Goal: Task Accomplishment & Management: Manage account settings

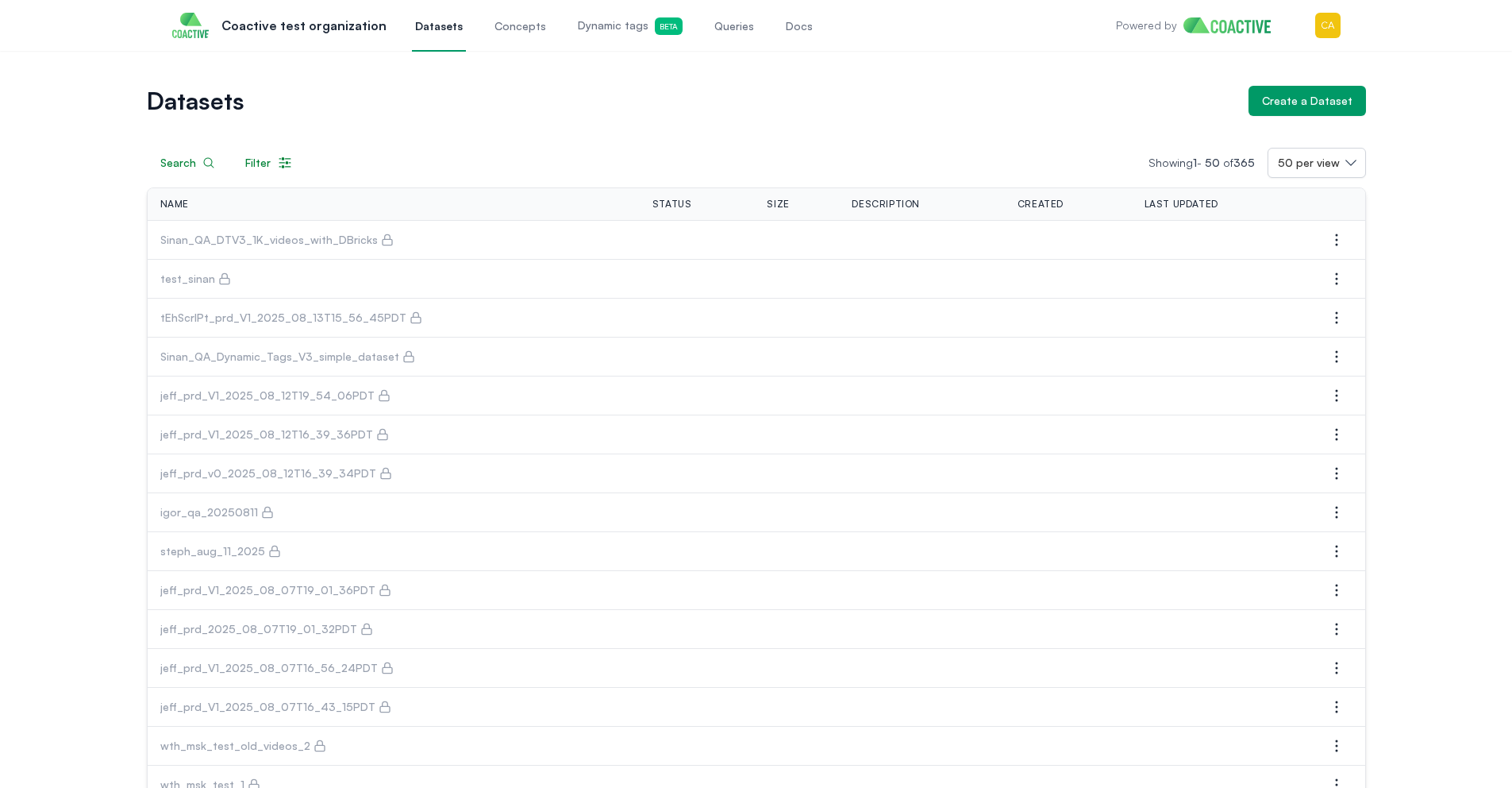
click at [625, 25] on span "Dynamic tags Beta" at bounding box center [630, 26] width 105 height 17
drag, startPoint x: 158, startPoint y: 238, endPoint x: 369, endPoint y: 243, distance: 211.1
click at [369, 243] on td "Sinan_QA_DTV3_1K_videos_with_DBricks" at bounding box center [393, 239] width 492 height 39
copy p "Sinan_QA_DTV3_1K_videos_with_DBricks"
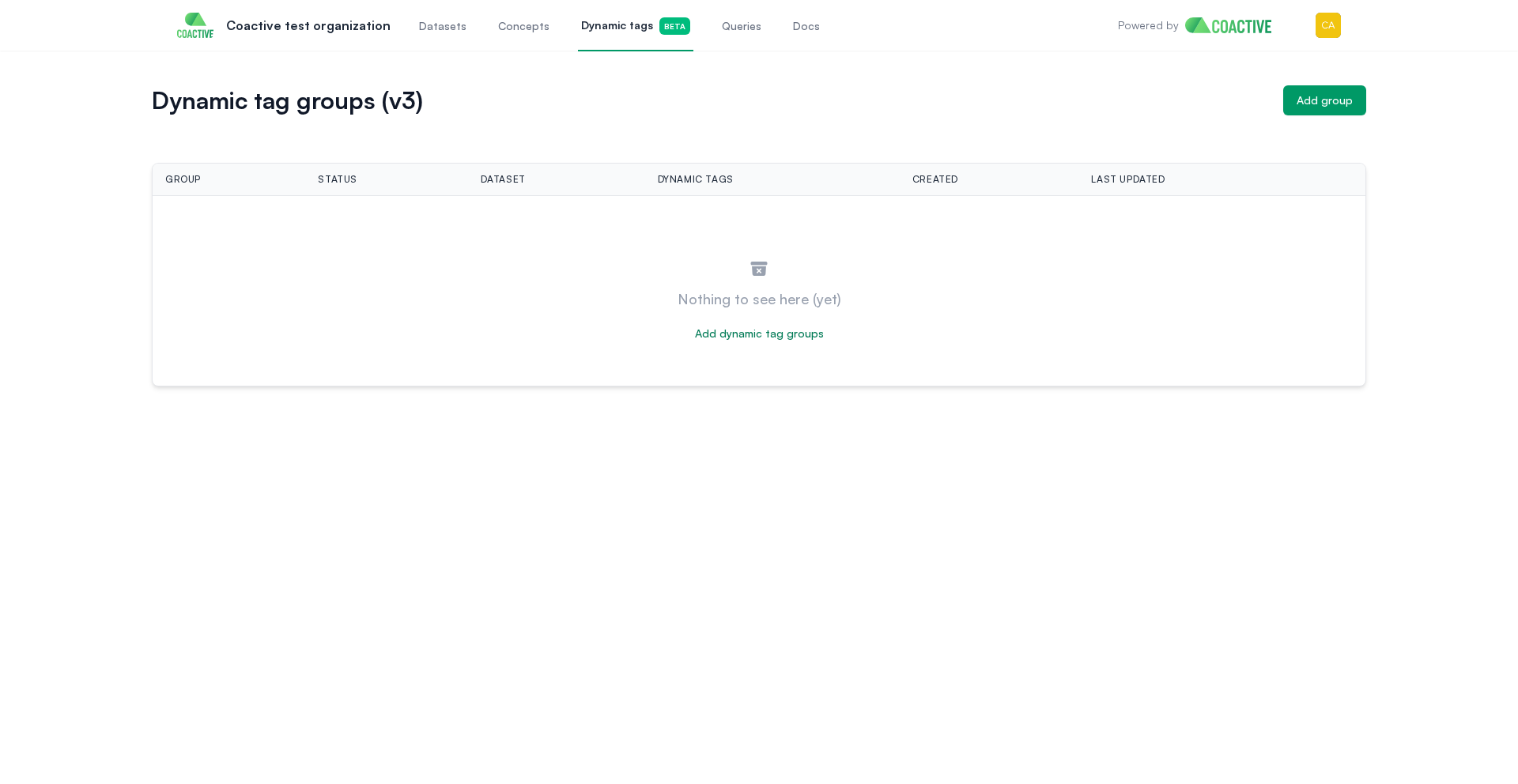
click at [435, 37] on link "Datasets" at bounding box center [443, 24] width 54 height 52
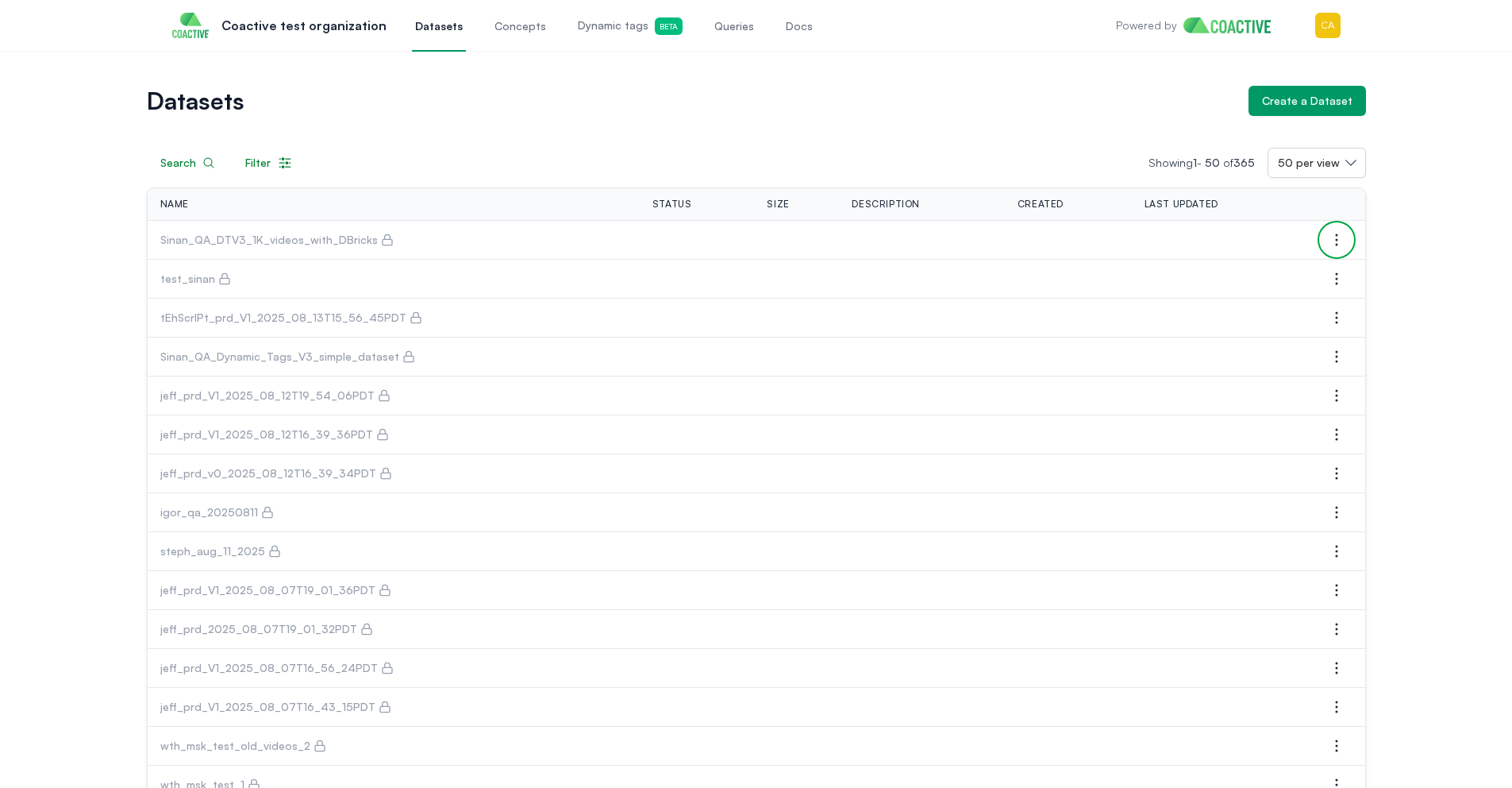
click at [1342, 242] on icon "button" at bounding box center [1336, 239] width 19 height 19
click at [1277, 273] on span "Manage permissions" at bounding box center [1234, 271] width 106 height 16
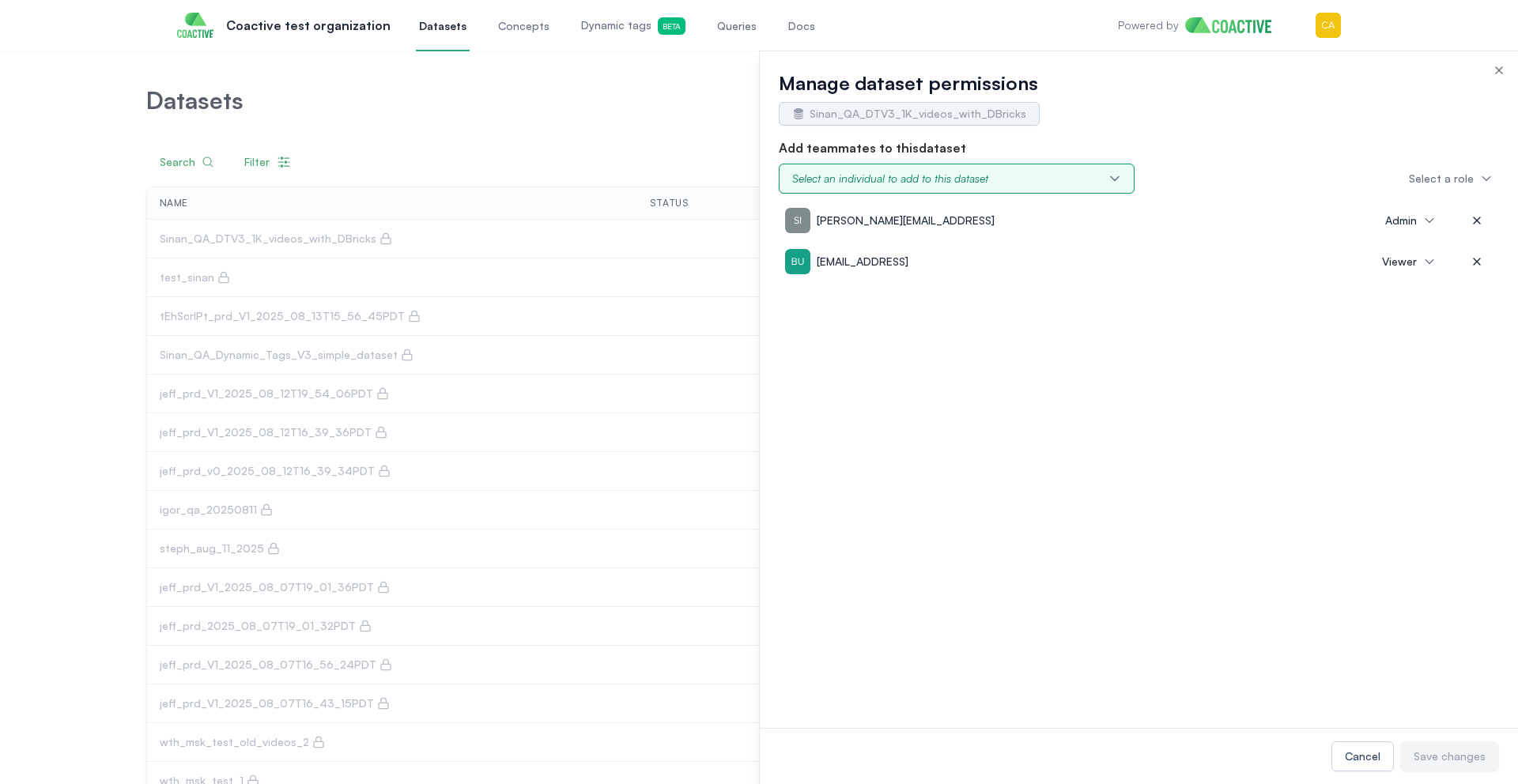
click at [1110, 177] on icon "button" at bounding box center [1114, 179] width 8 height 4
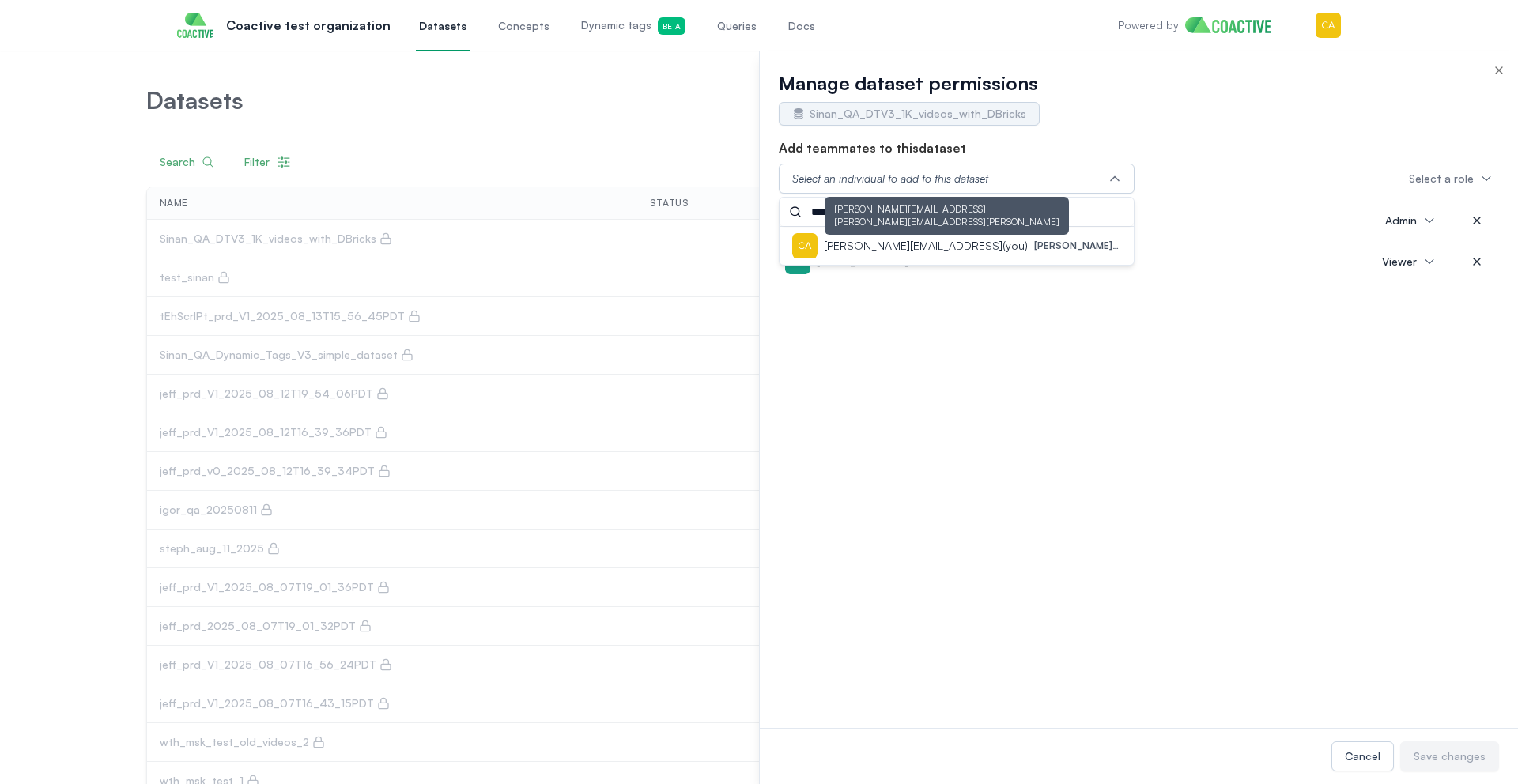
type input "****"
click at [935, 248] on p "camilo@coactive.ai (you)" at bounding box center [926, 246] width 204 height 16
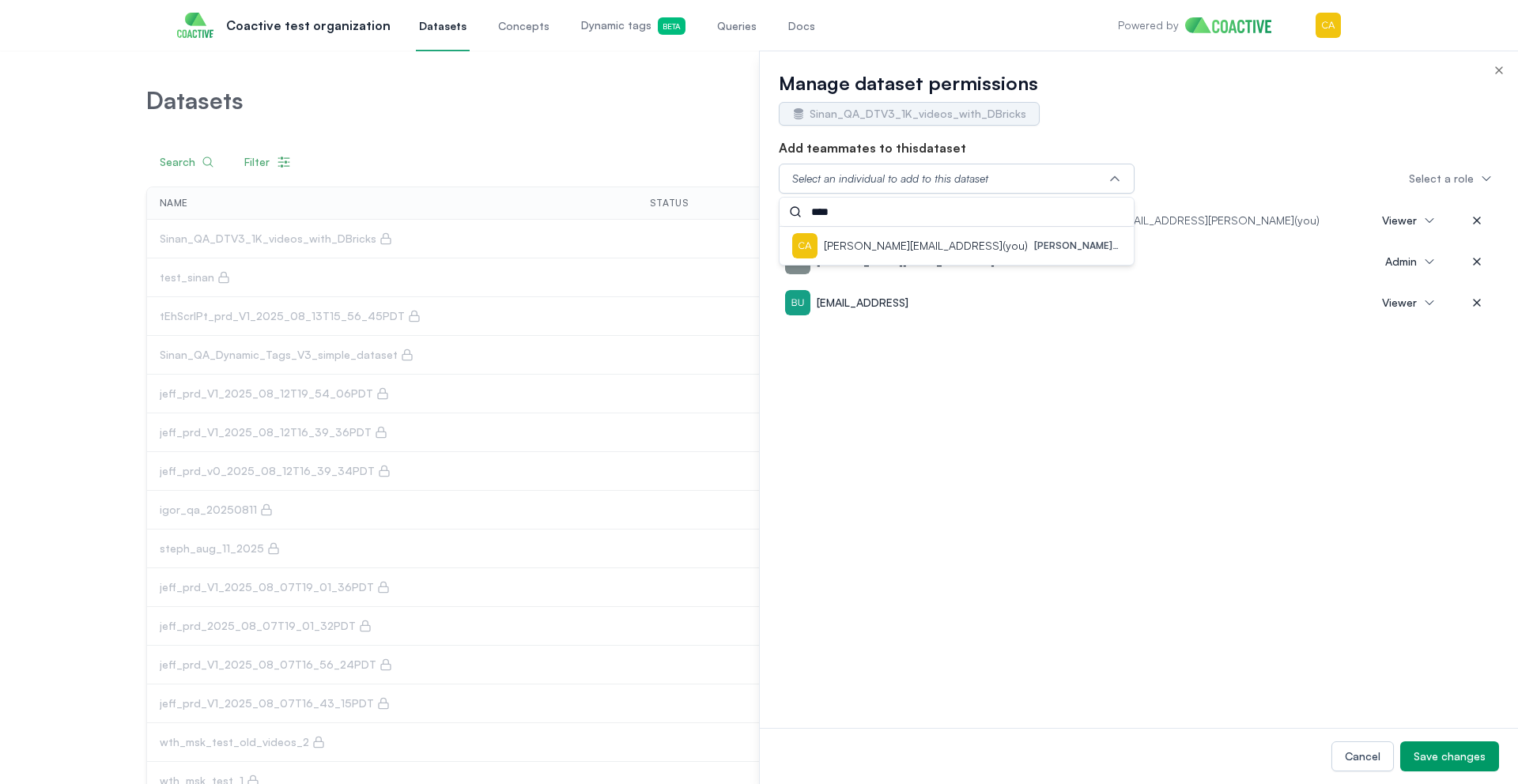
click at [1292, 491] on div "camilo@coactive.ai (you) juan.henao@coactive.ai (you) Viewer sinan@coactive.ai …" at bounding box center [1138, 463] width 720 height 528
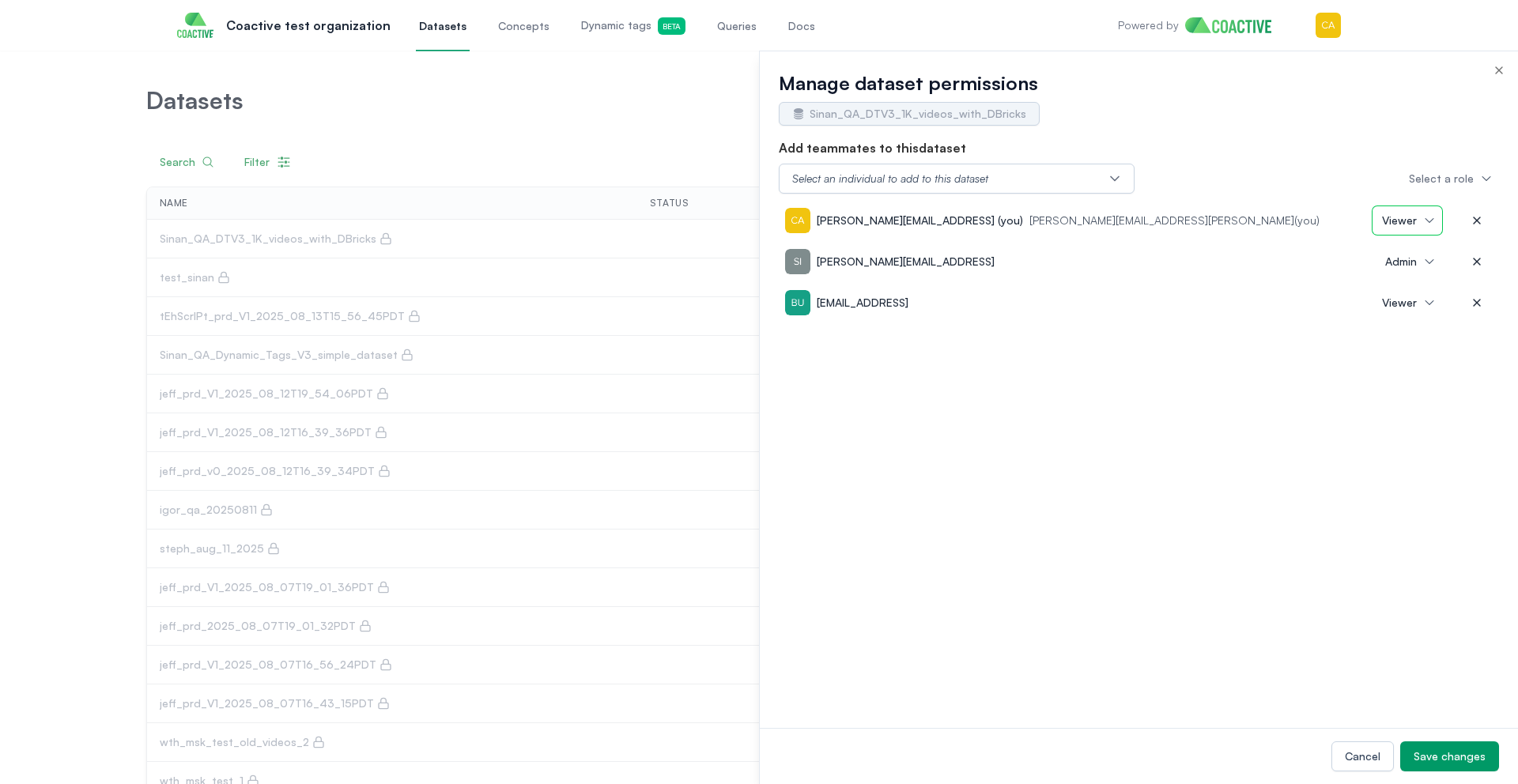
click at [1431, 216] on button "Viewer" at bounding box center [1407, 220] width 70 height 28
click at [1403, 254] on span "Admin" at bounding box center [1404, 255] width 32 height 16
click at [1462, 744] on button "Save changes" at bounding box center [1449, 756] width 99 height 30
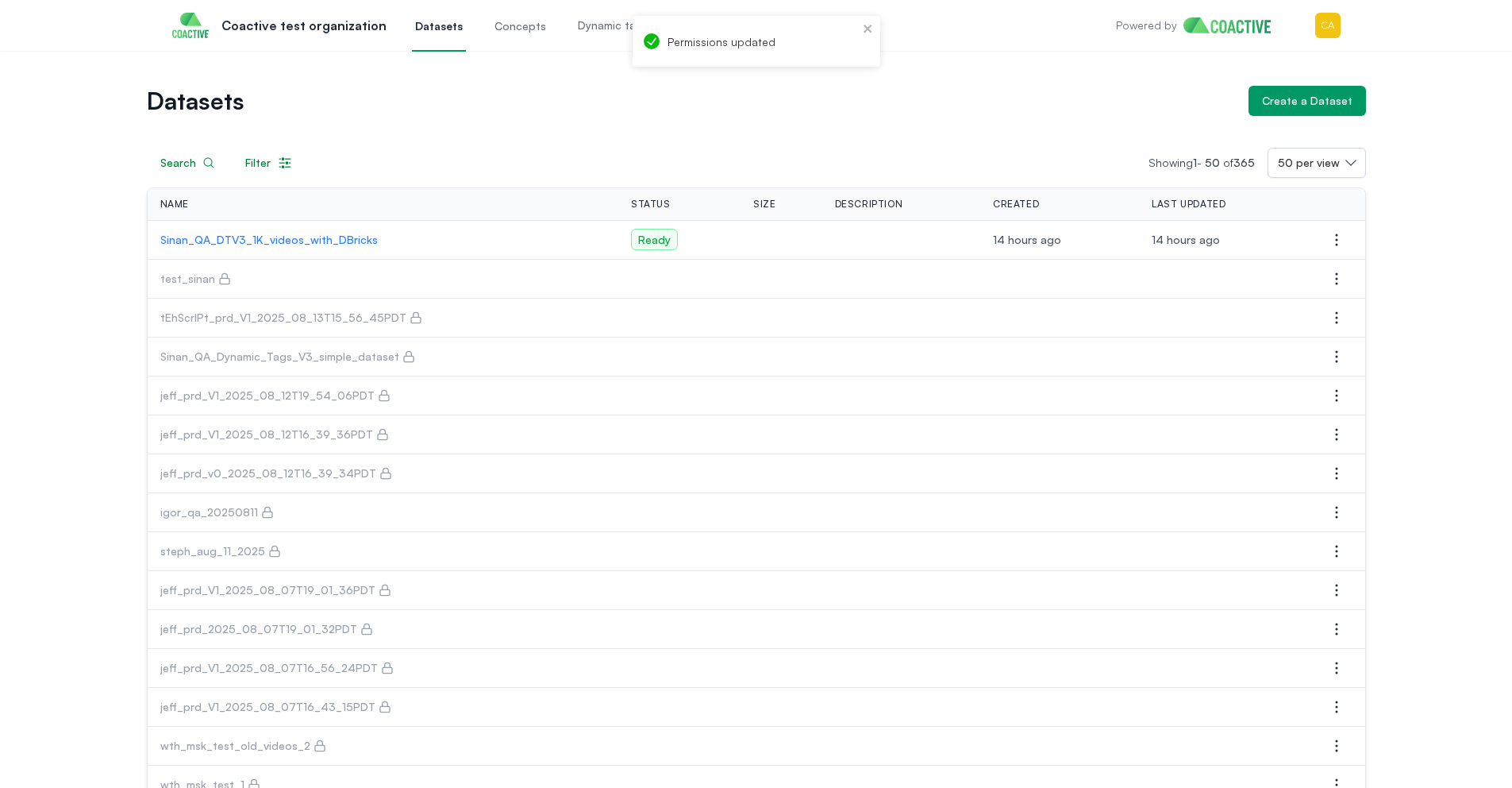
click at [603, 18] on span "Dynamic tags Beta" at bounding box center [630, 26] width 105 height 17
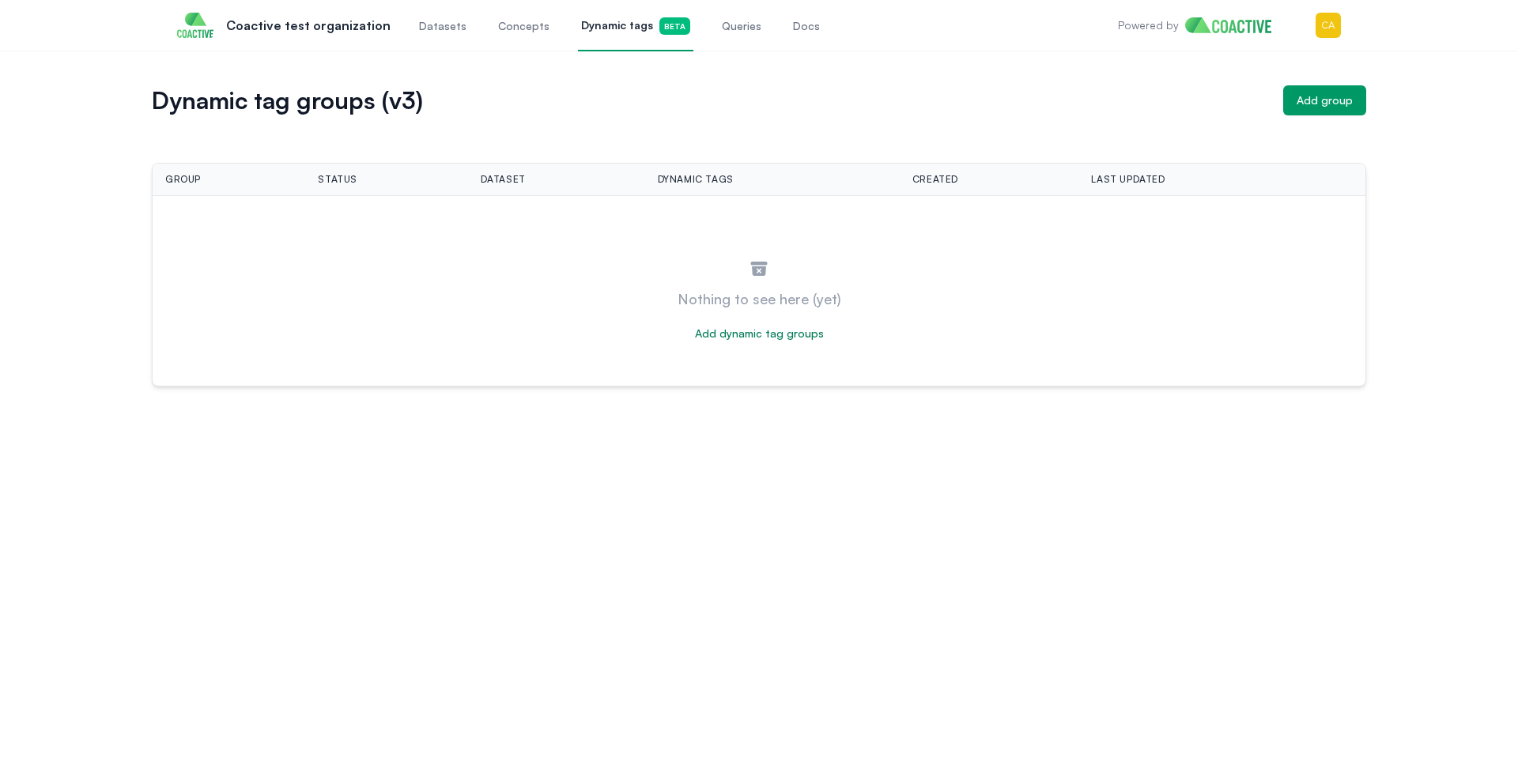
click at [721, 27] on span "Queries" at bounding box center [741, 25] width 40 height 16
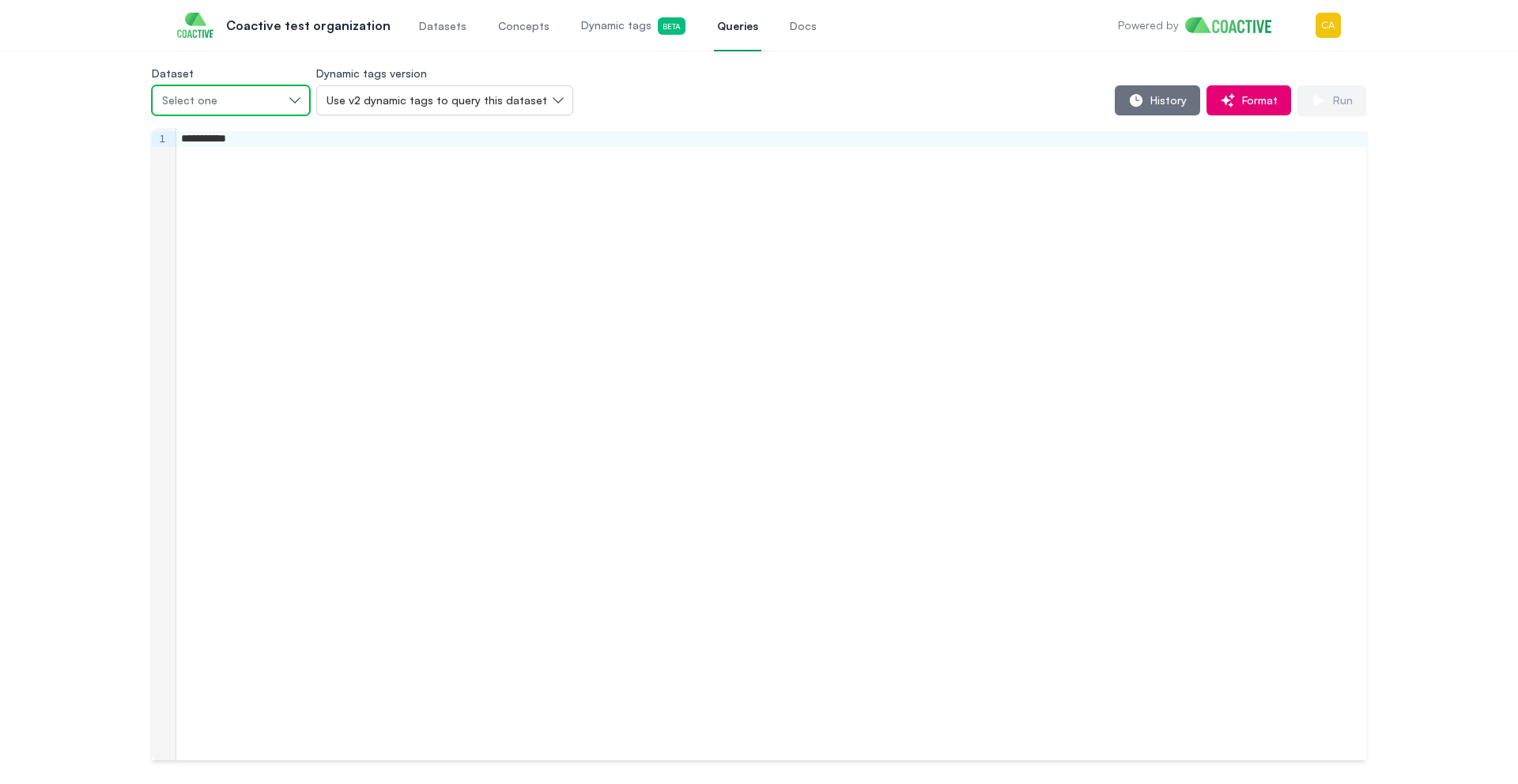
click at [295, 101] on button "Select one" at bounding box center [231, 101] width 158 height 30
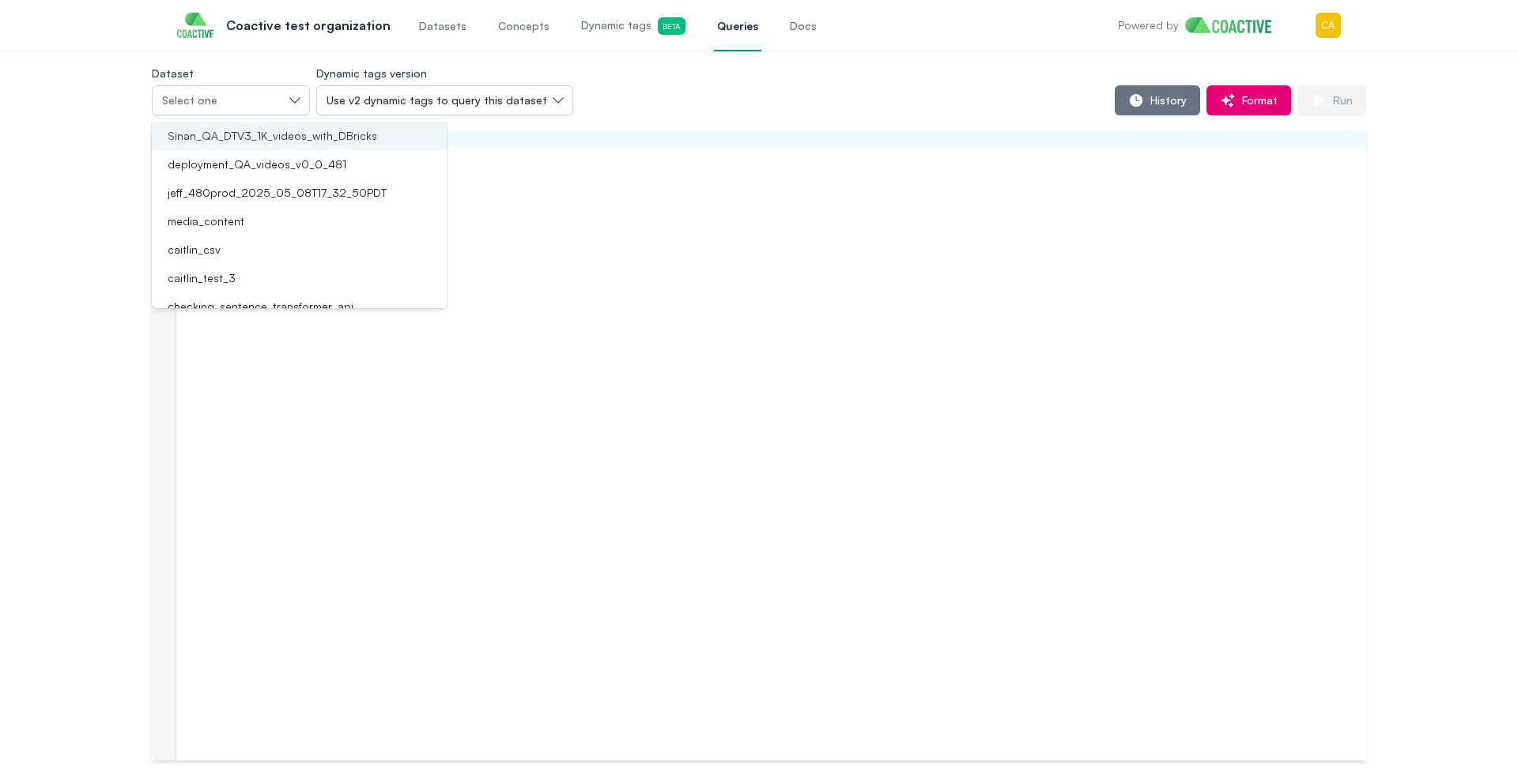
click at [261, 136] on span "Sinan_QA_DTV3_1K_videos_with_DBricks" at bounding box center [272, 136] width 209 height 16
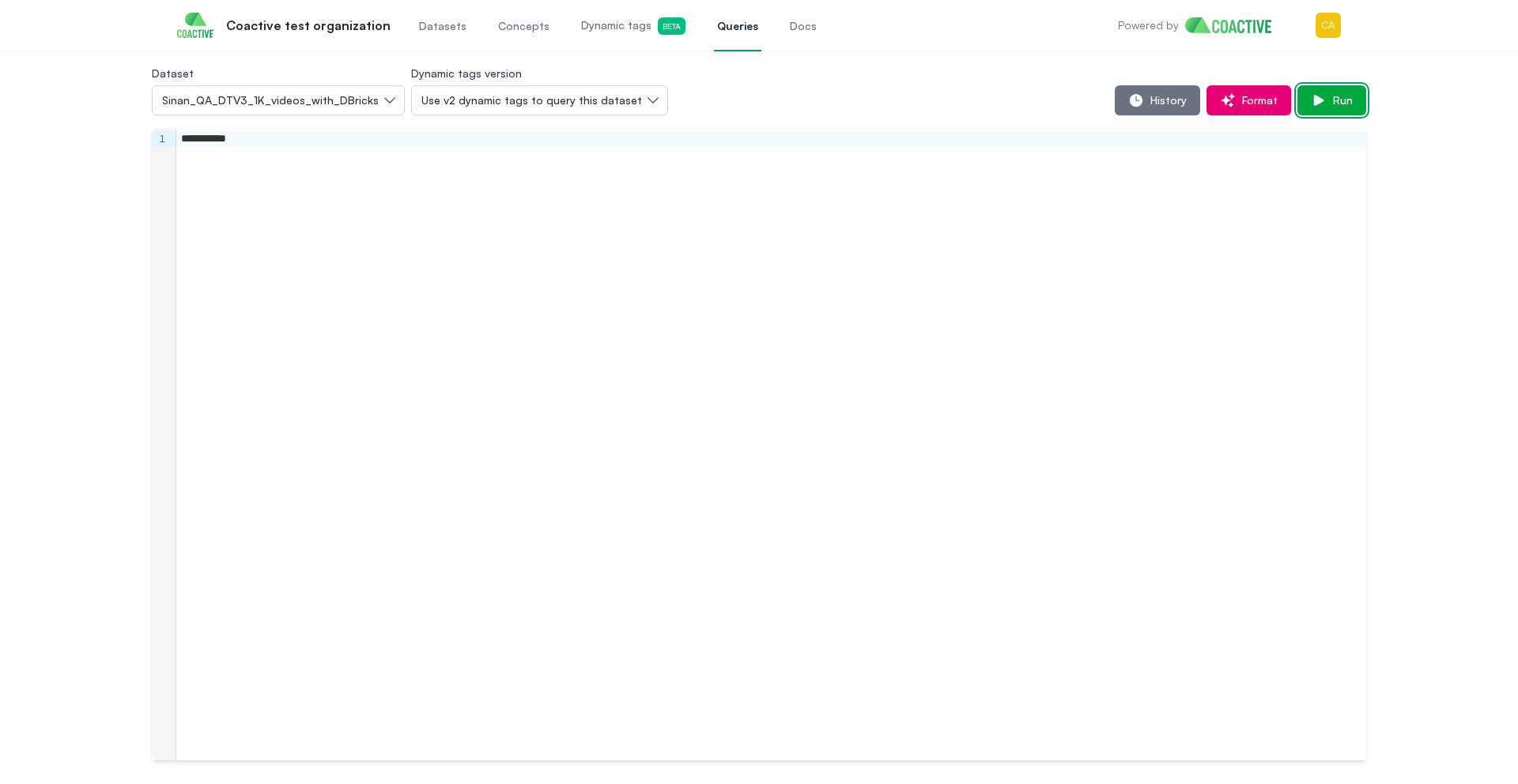
click at [1361, 93] on button "Run" at bounding box center [1331, 101] width 69 height 30
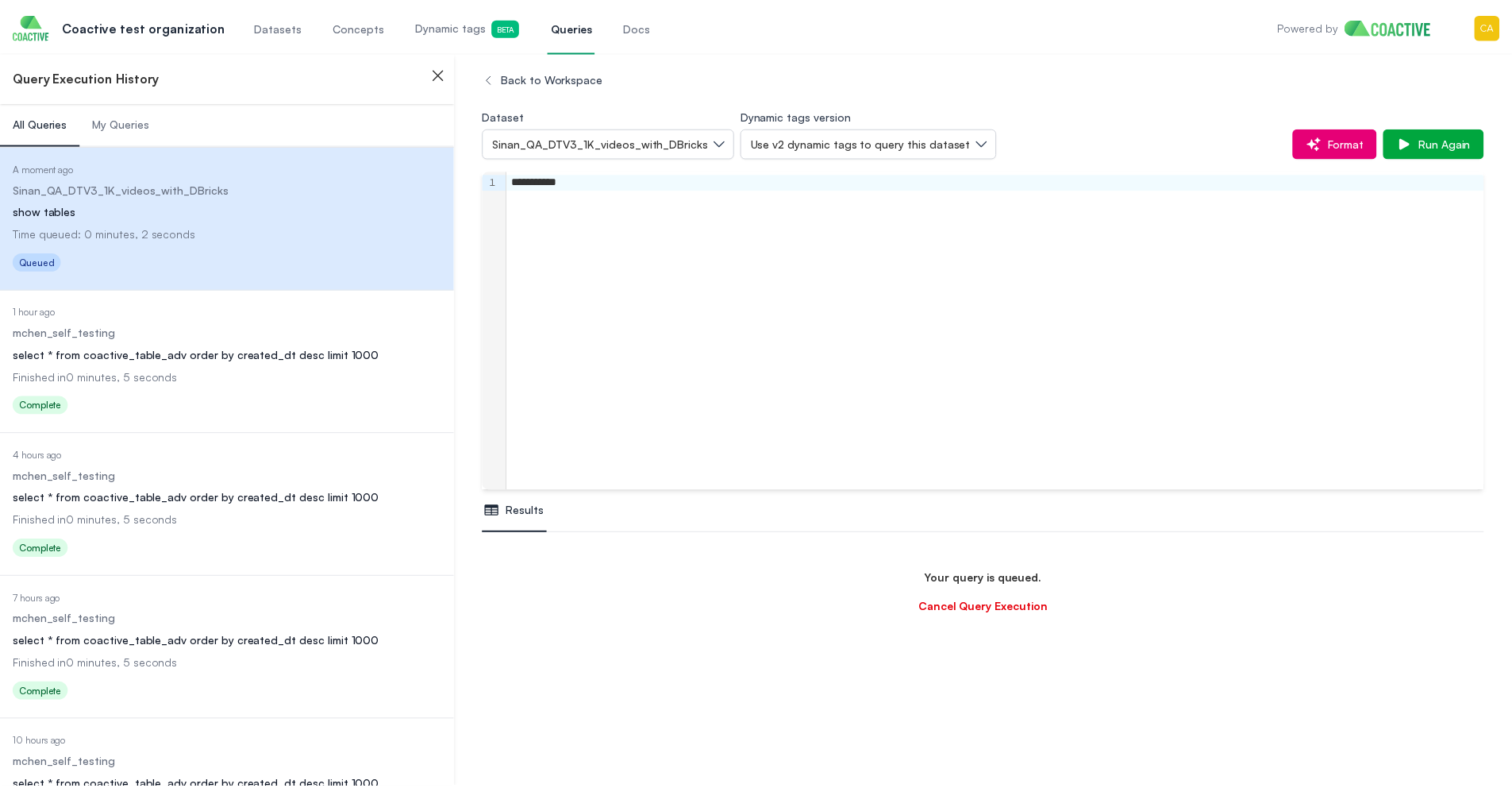
scroll to position [94, 0]
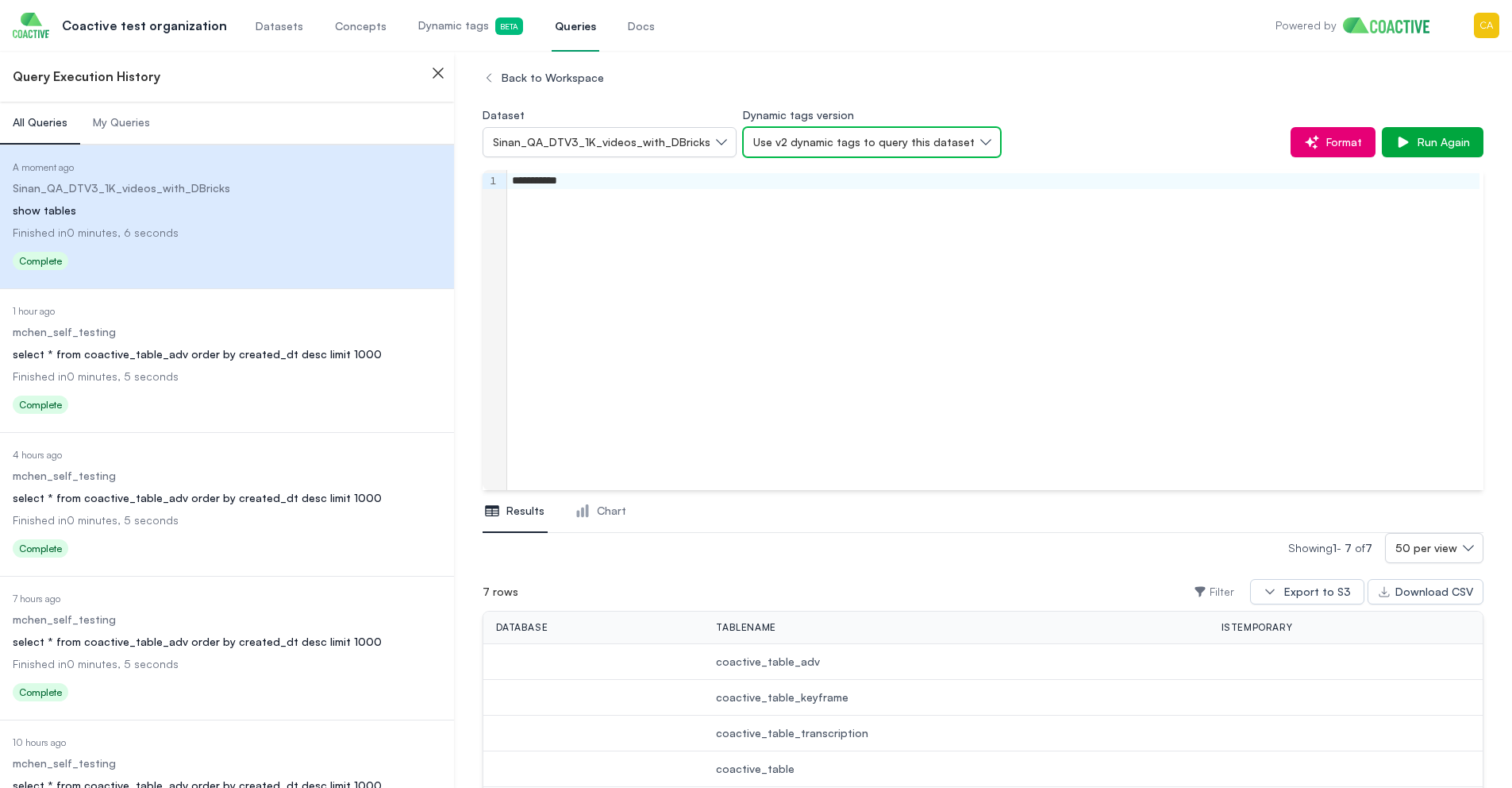
click at [860, 146] on span "Use v2 dynamic tags to query this dataset" at bounding box center [864, 142] width 221 height 16
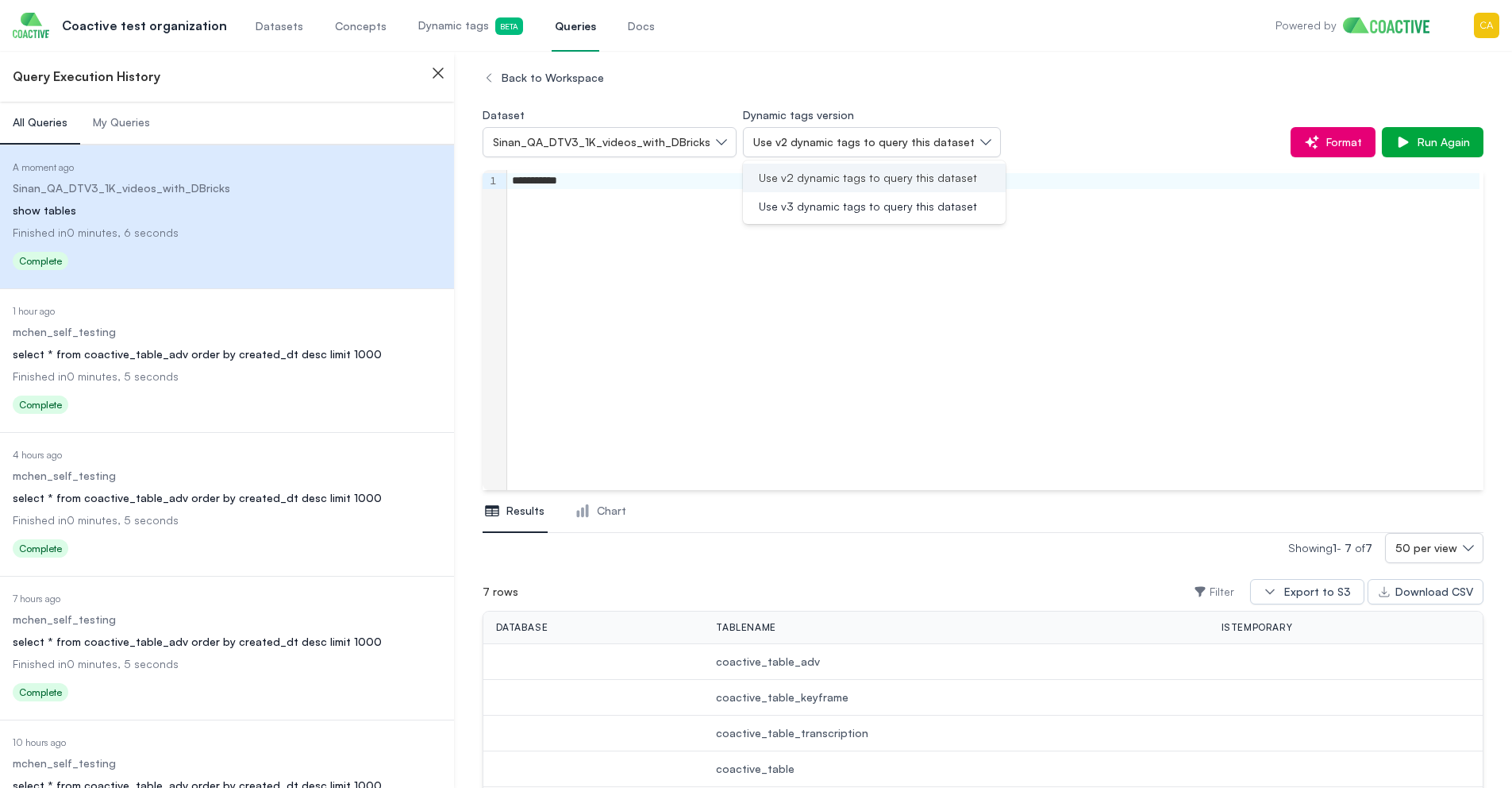
click at [861, 167] on li "Use v2 dynamic tags to query this dataset" at bounding box center [875, 178] width 263 height 28
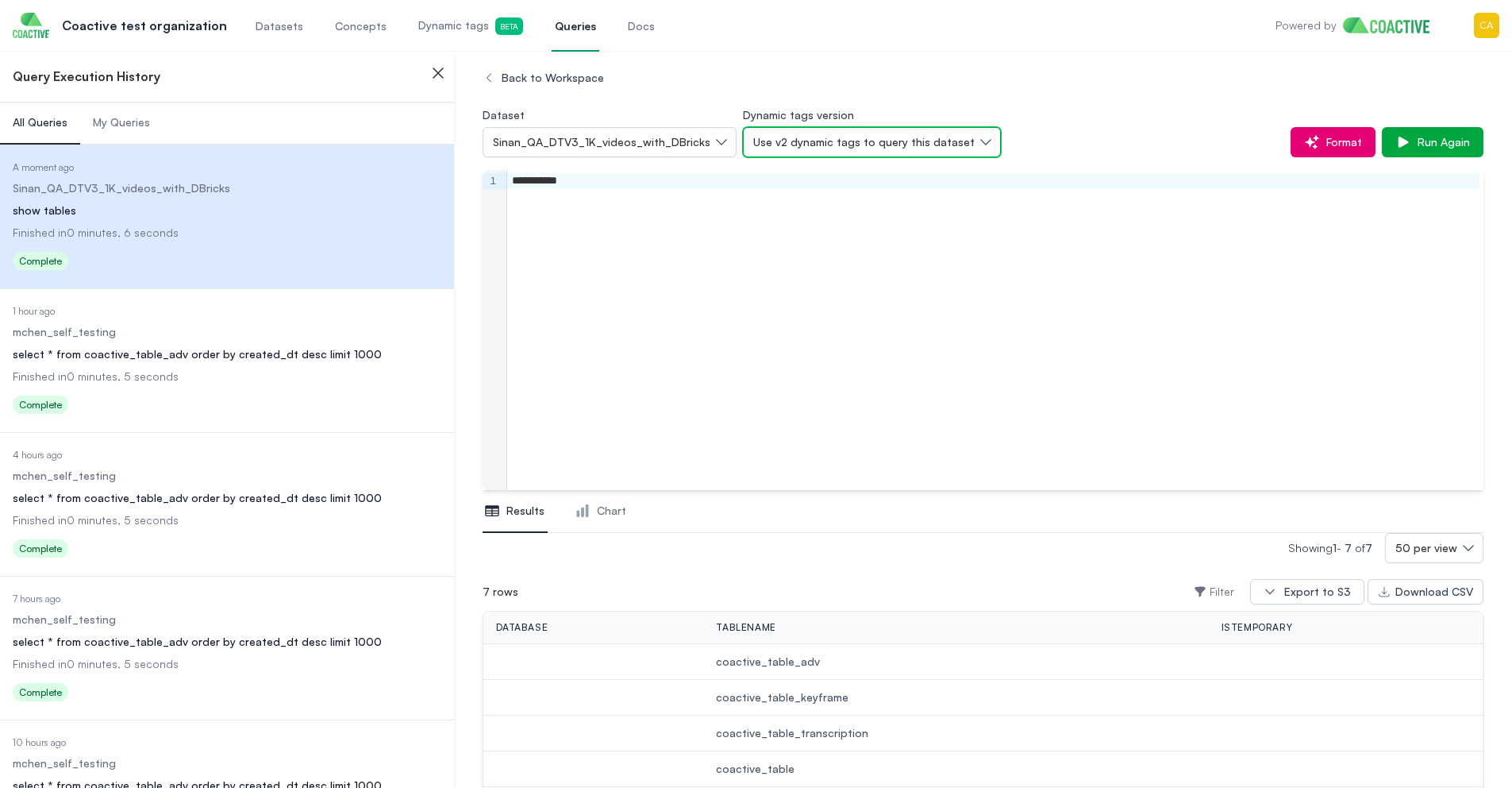
click at [858, 140] on span "Use v2 dynamic tags to query this dataset" at bounding box center [864, 142] width 221 height 16
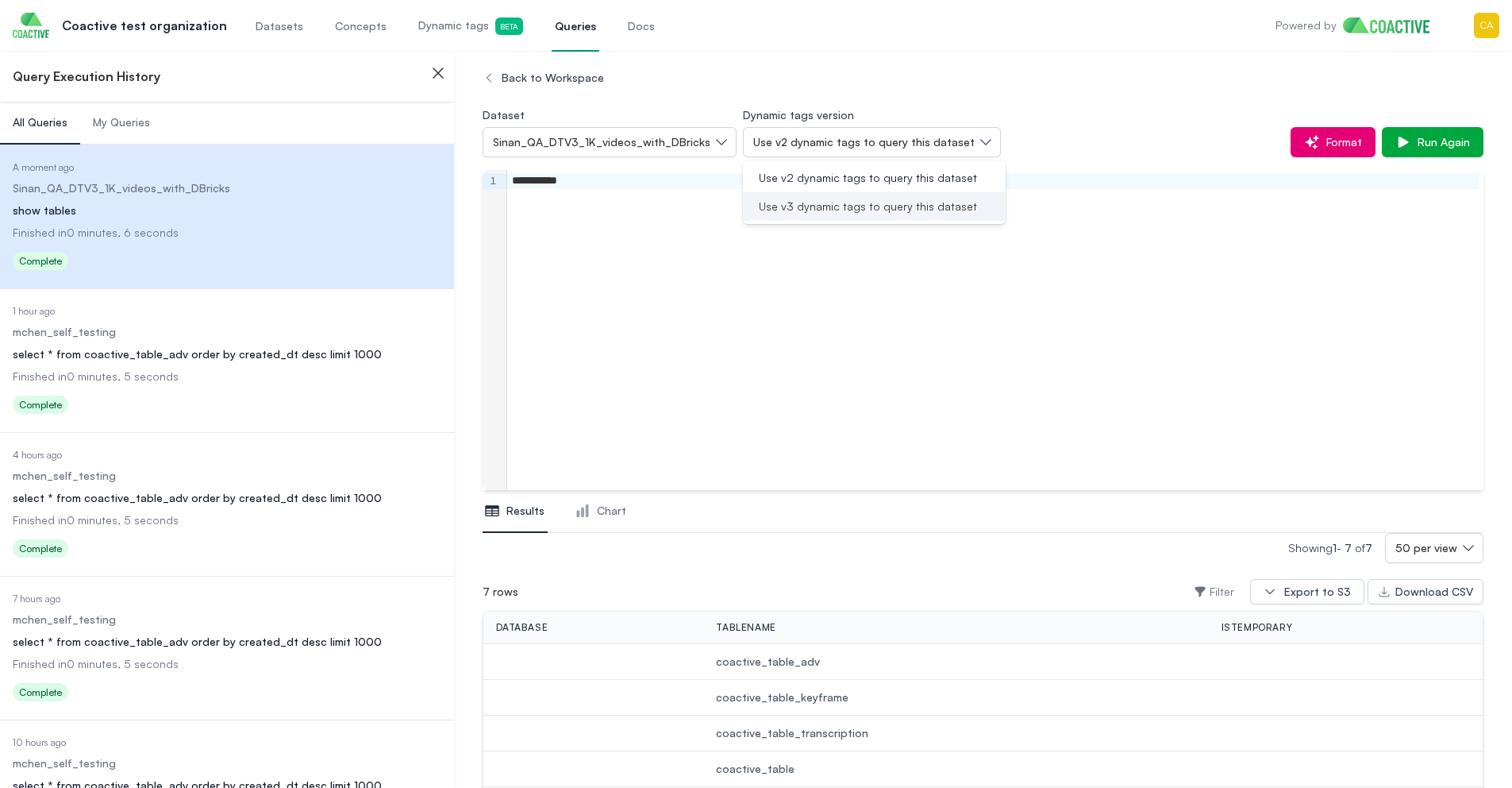
click at [827, 212] on span "Use v3 dynamic tags to query this dataset" at bounding box center [867, 206] width 218 height 16
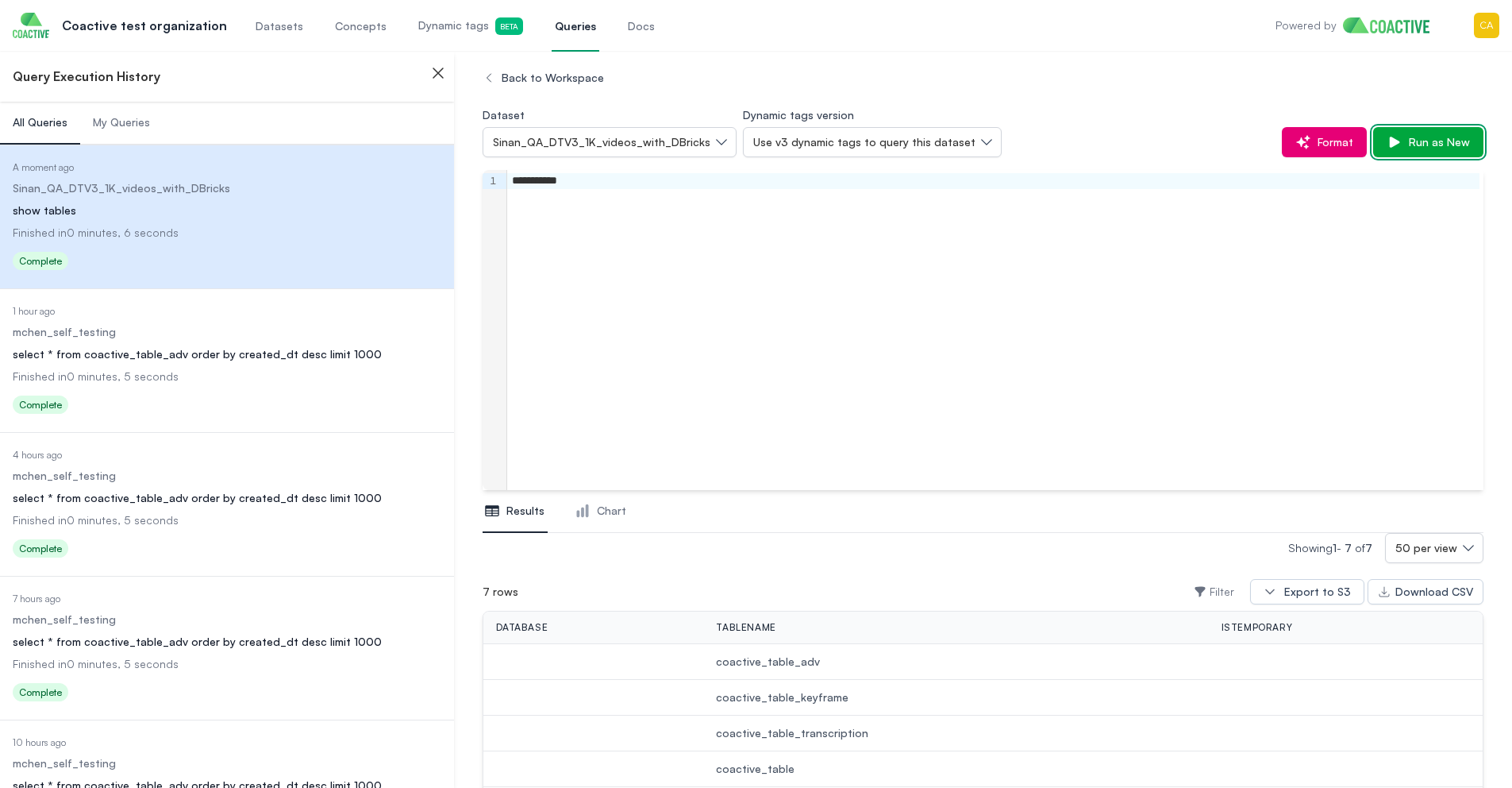
click at [1430, 146] on span "Run as New" at bounding box center [1435, 142] width 67 height 16
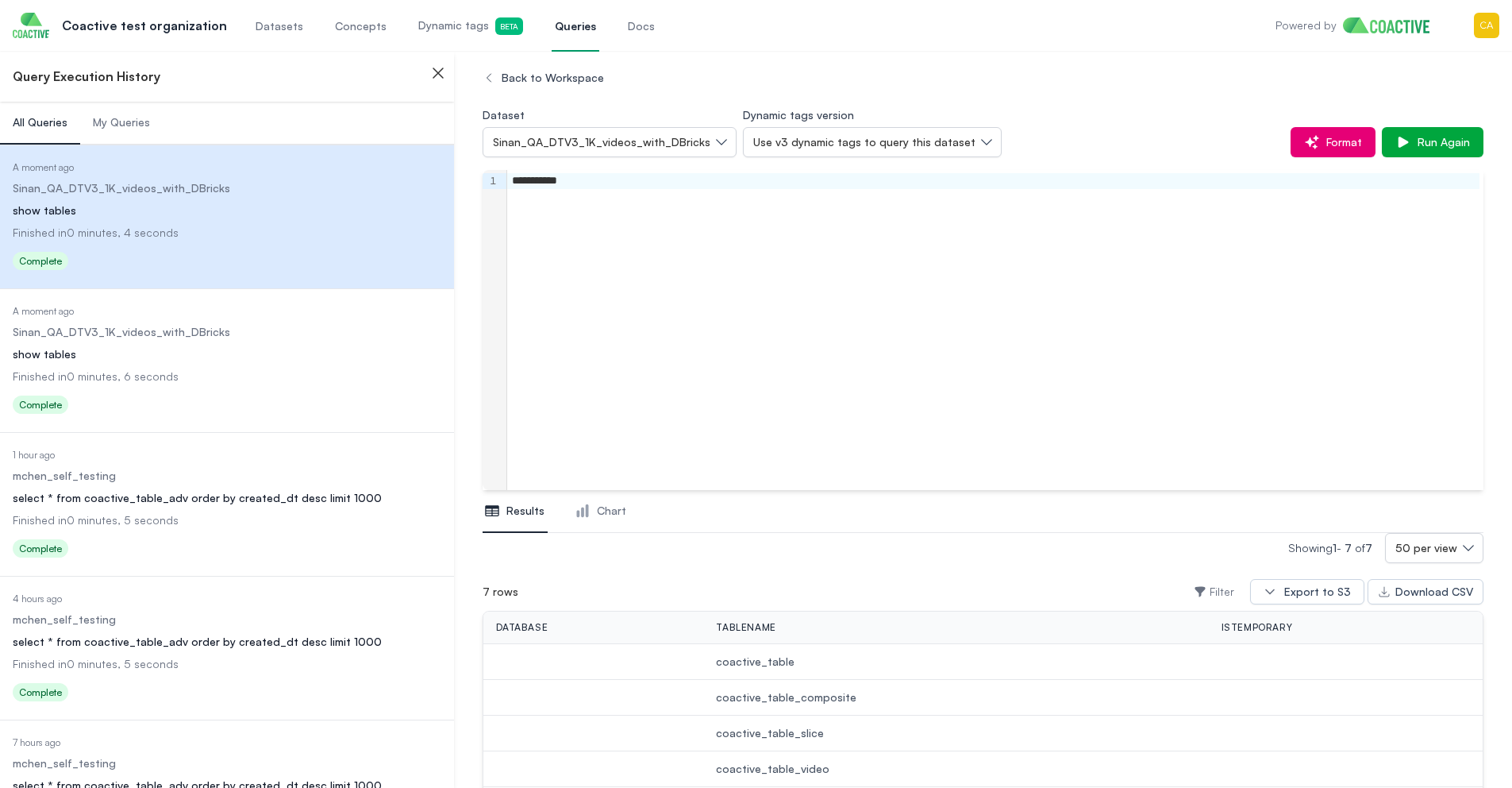
click at [430, 34] on span "Dynamic tags Beta" at bounding box center [470, 26] width 105 height 17
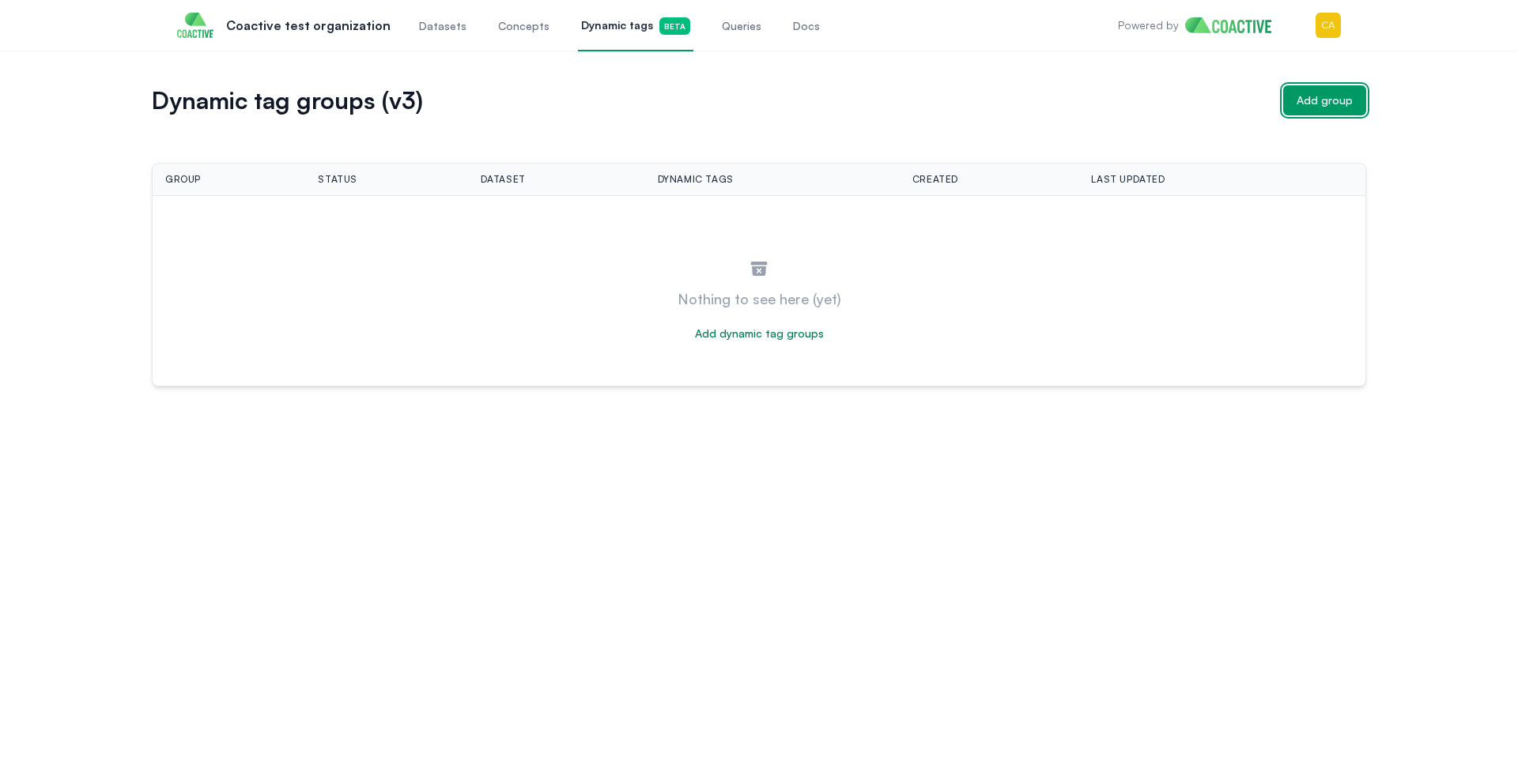
click at [1334, 102] on div "Add group" at bounding box center [1325, 100] width 57 height 16
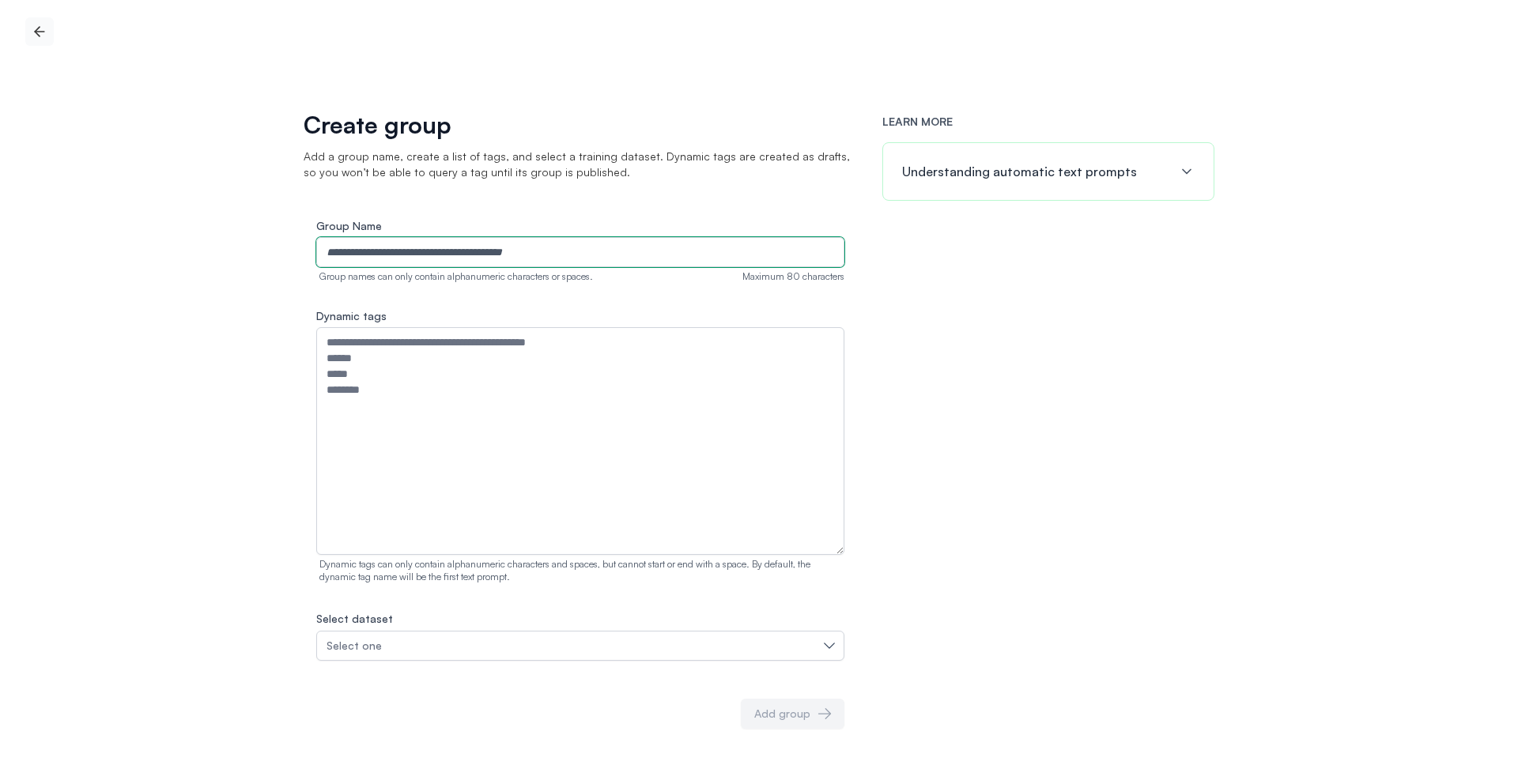
click at [536, 257] on input "Group Name" at bounding box center [580, 252] width 528 height 30
type input "**********"
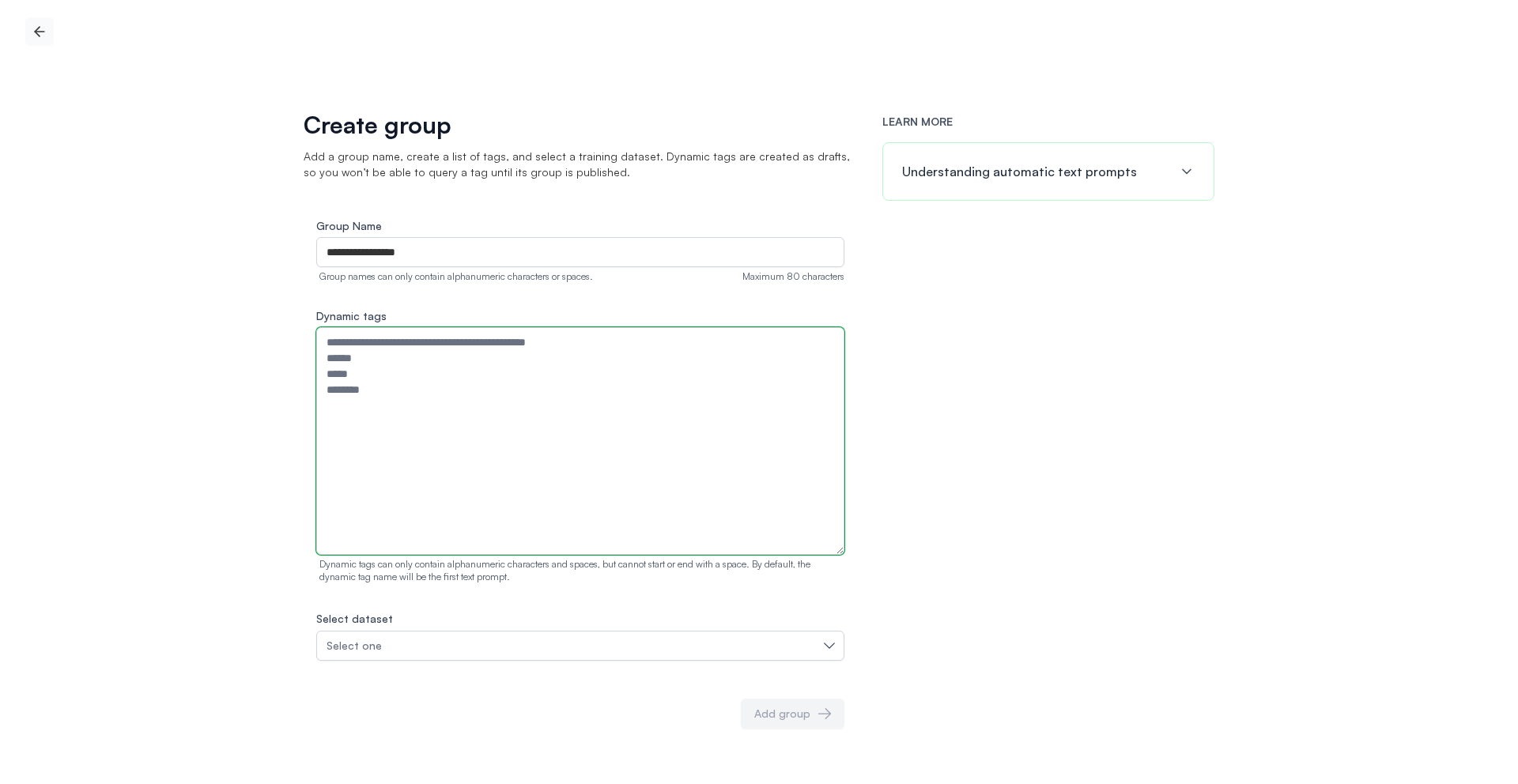
click at [502, 376] on textarea "Dynamic tags" at bounding box center [580, 441] width 528 height 228
type textarea "******"
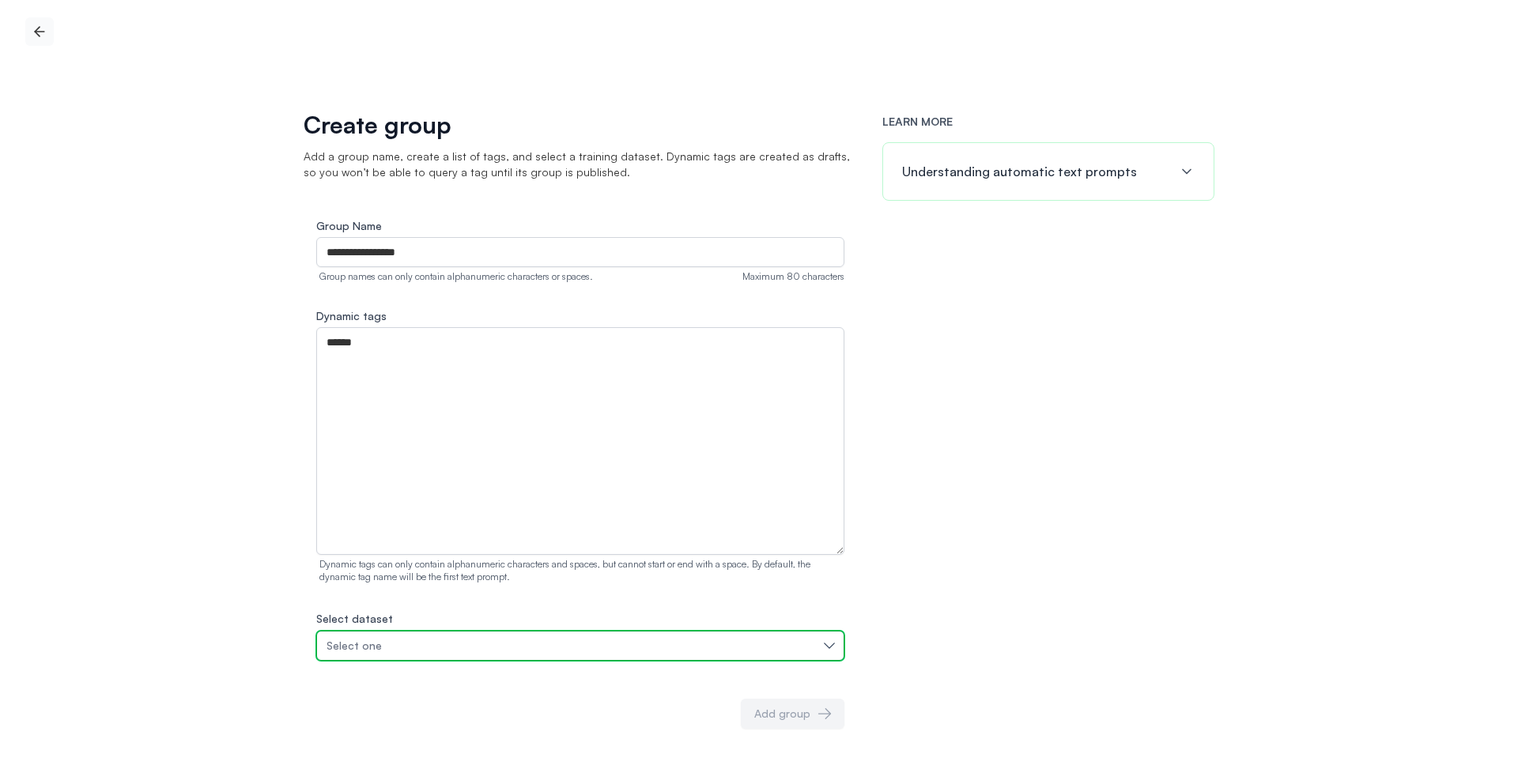
click at [401, 641] on div "Select one" at bounding box center [573, 645] width 492 height 16
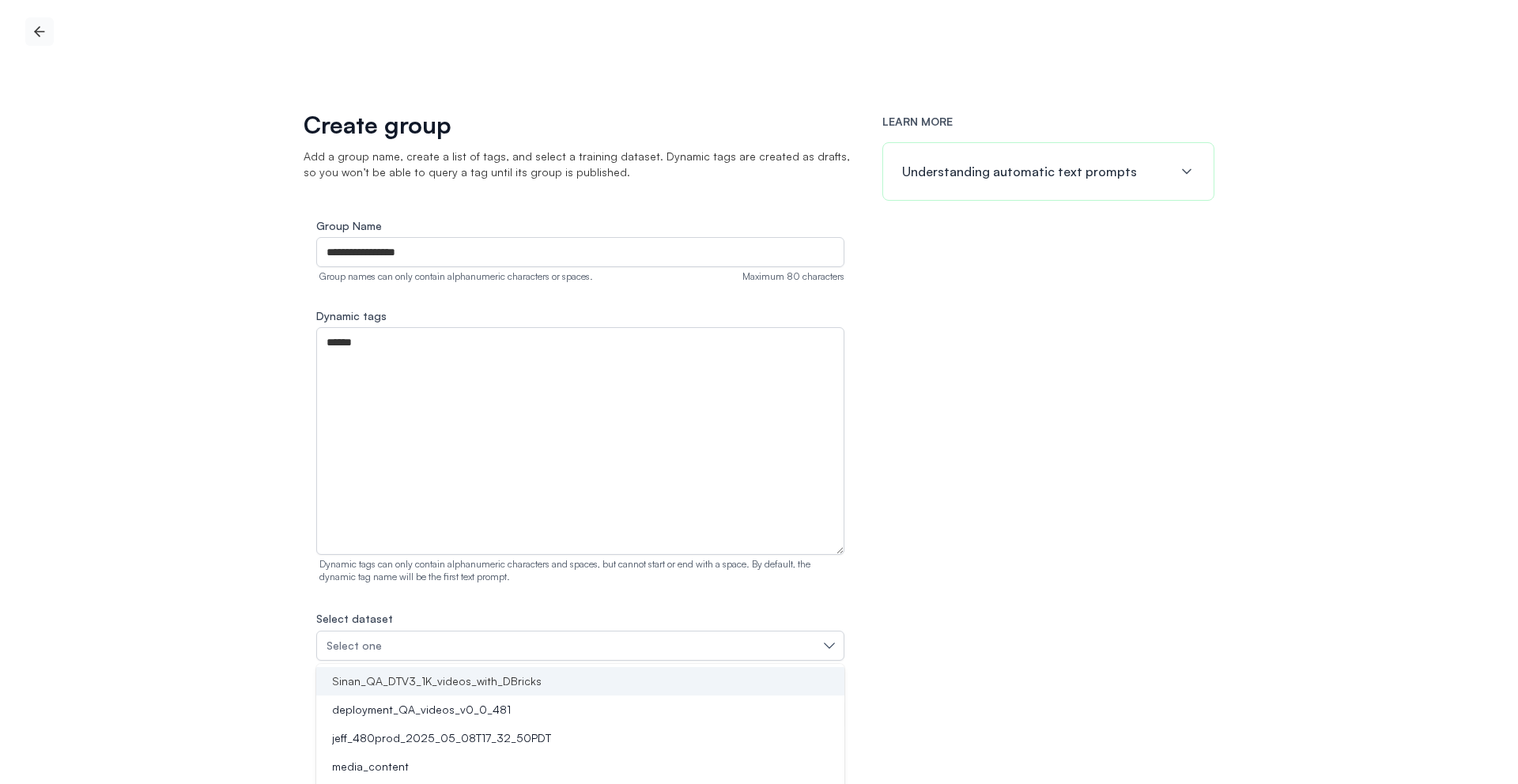
click at [412, 680] on span "Sinan_QA_DTV3_1K_videos_with_DBricks" at bounding box center [437, 680] width 209 height 16
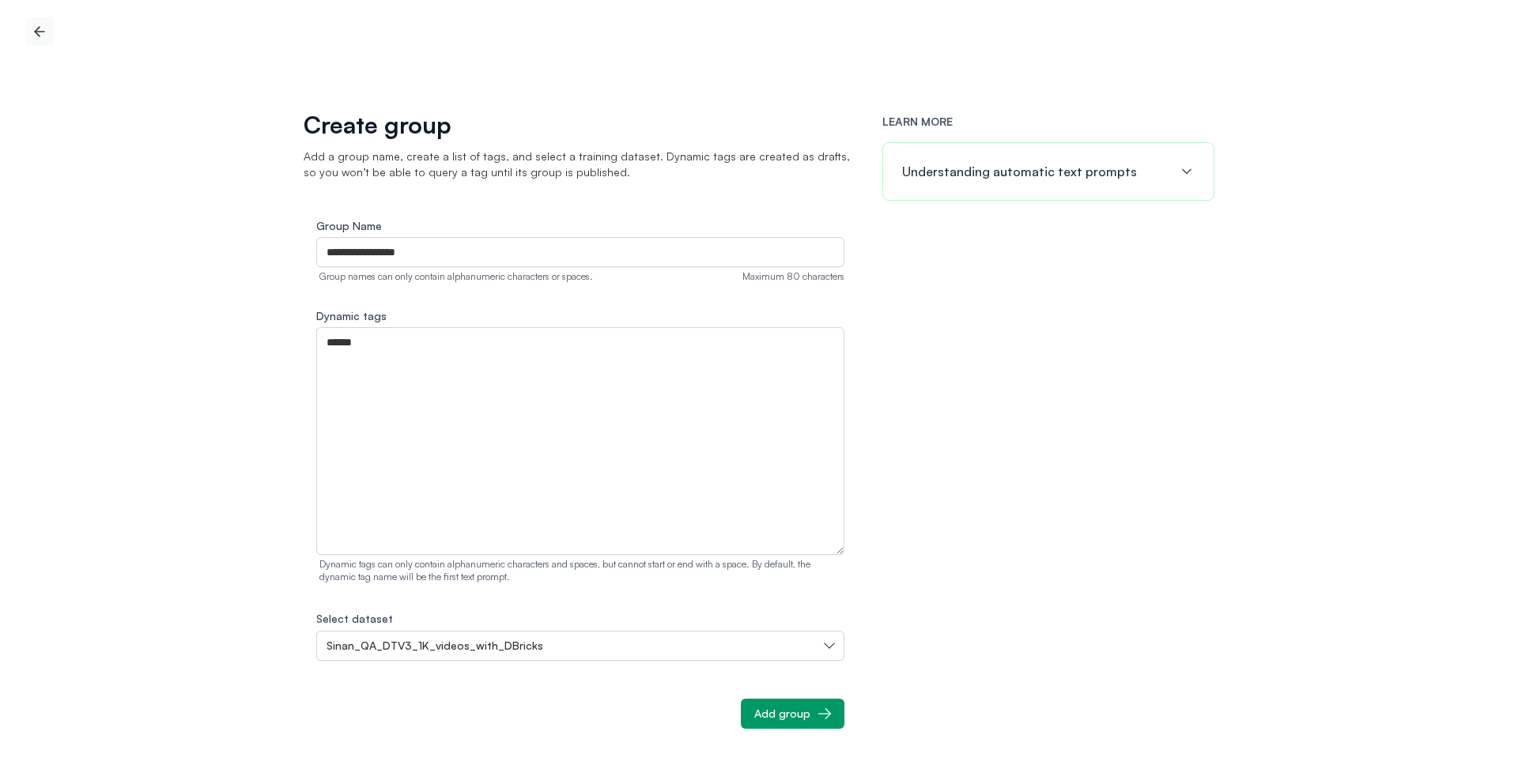
drag, startPoint x: 1218, startPoint y: 637, endPoint x: 980, endPoint y: 704, distance: 247.3
click at [1213, 640] on div "**********" at bounding box center [759, 392] width 1518 height 784
click at [814, 720] on button "Add group" at bounding box center [793, 713] width 104 height 30
click at [36, 32] on icon "button" at bounding box center [40, 32] width 9 height 0
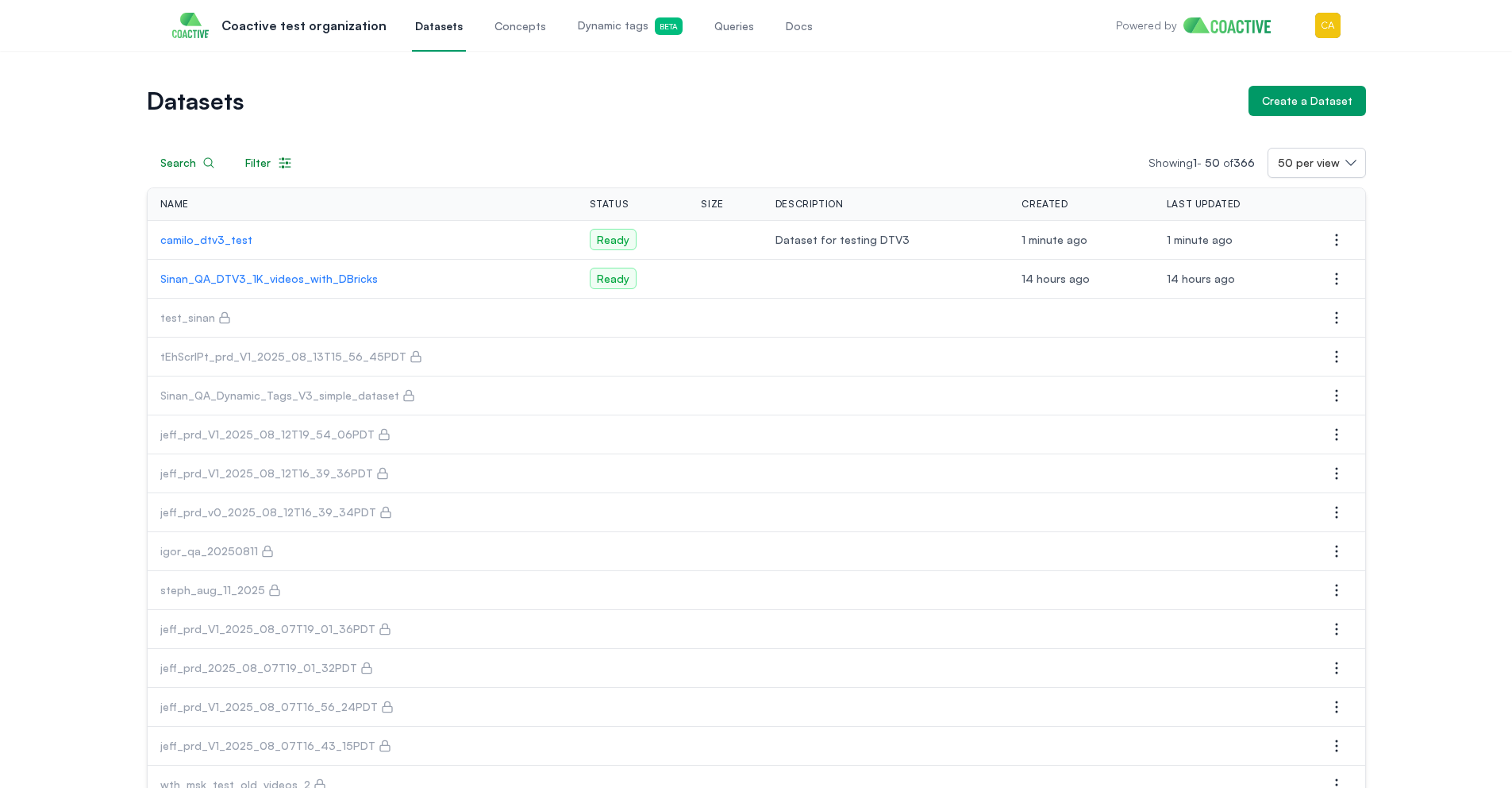
click at [231, 232] on p "camilo_dtv3_test" at bounding box center [362, 239] width 404 height 16
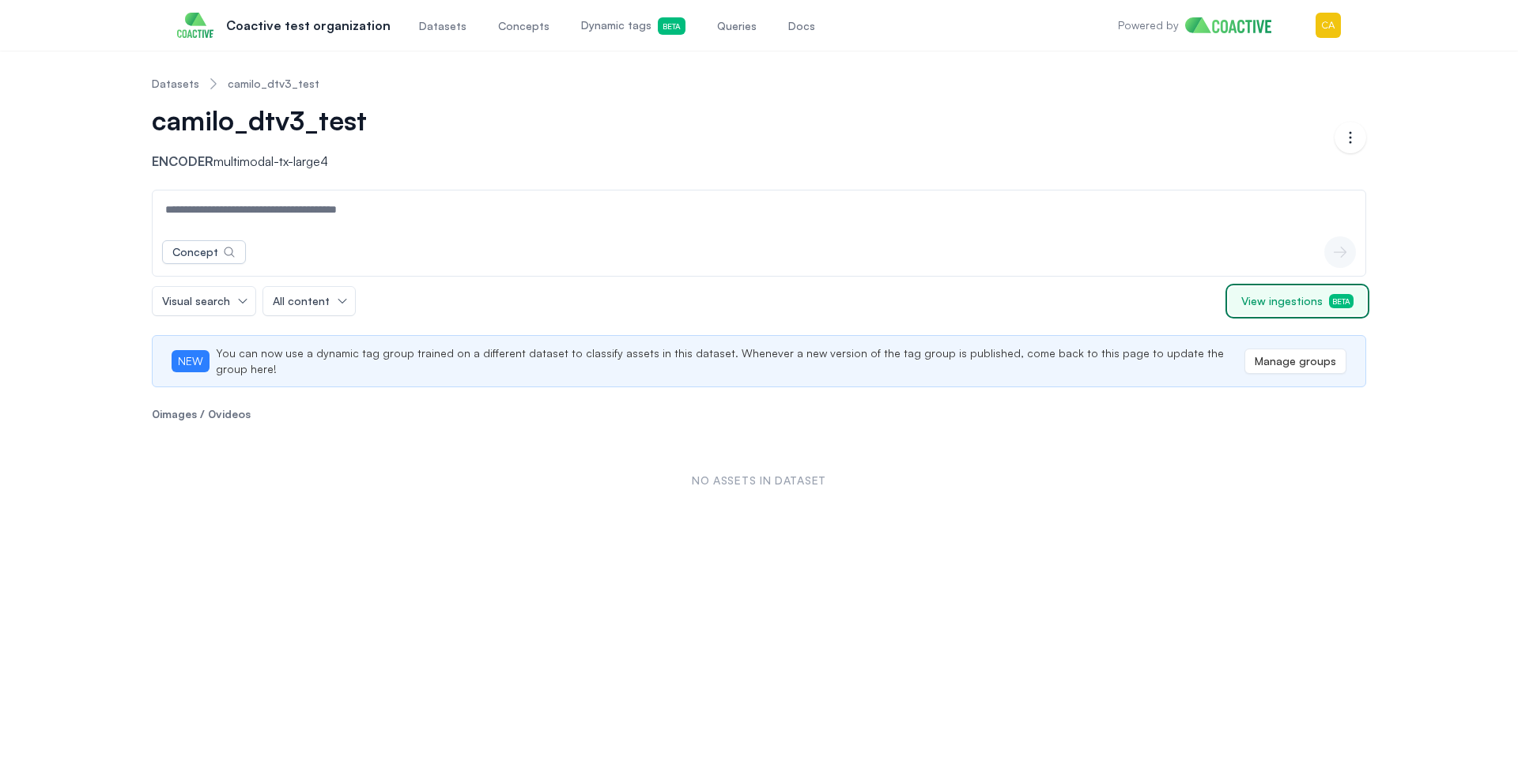
click at [1310, 302] on span "View ingestions Beta" at bounding box center [1297, 300] width 112 height 16
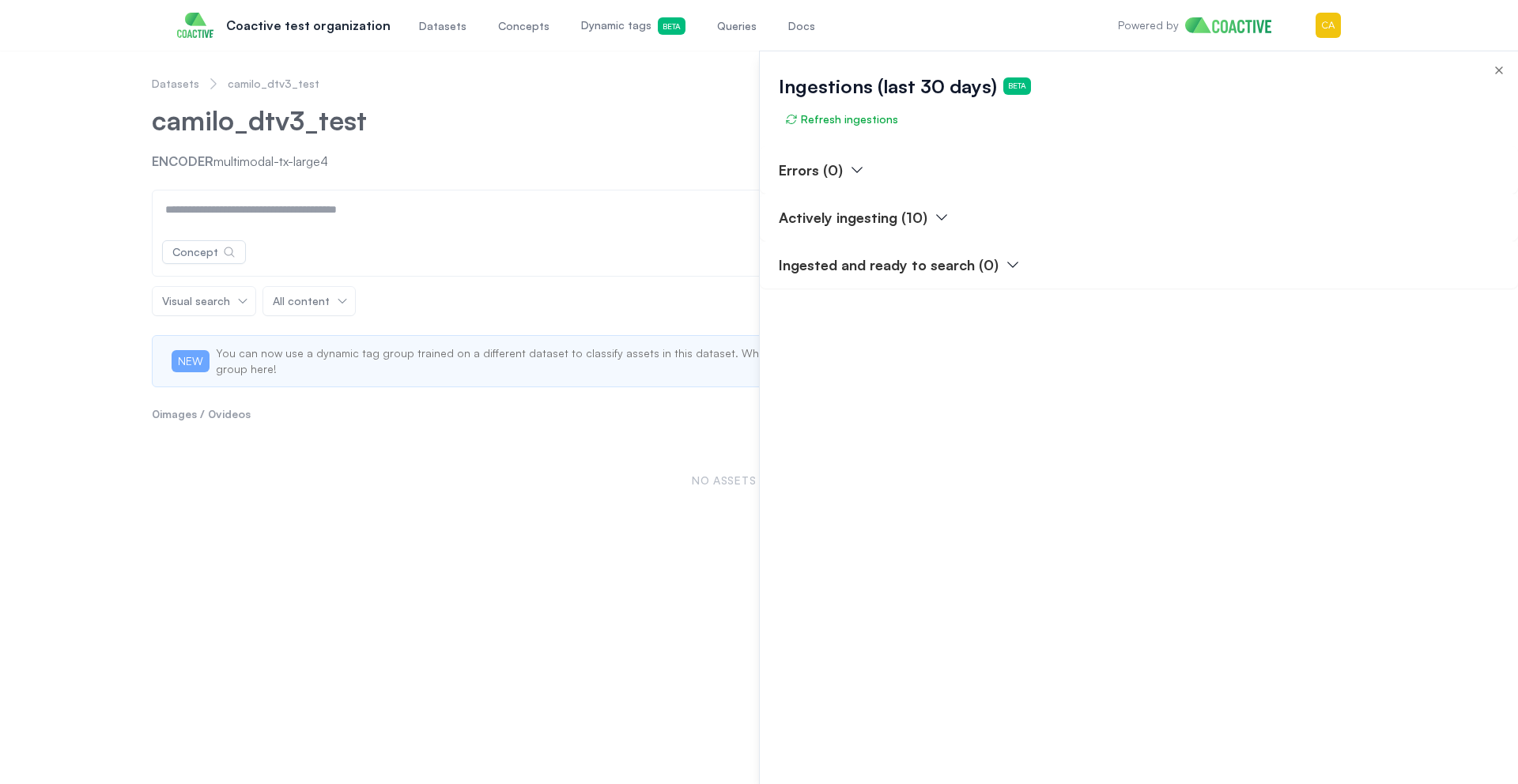
click at [947, 218] on div "Actively ingesting (10)" at bounding box center [1138, 217] width 758 height 47
click at [938, 214] on icon "button" at bounding box center [941, 216] width 16 height 16
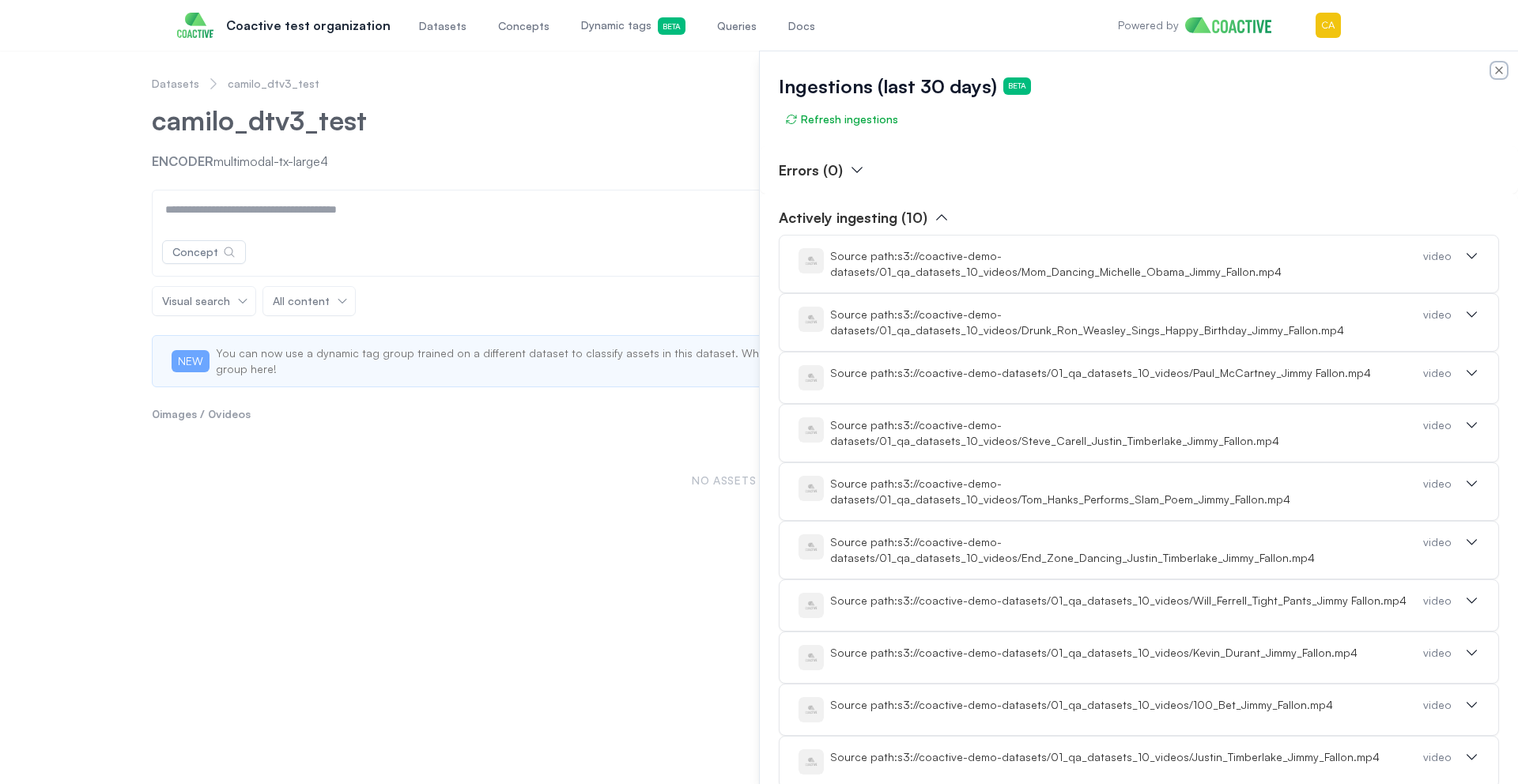
click at [1493, 74] on icon "button" at bounding box center [1498, 70] width 12 height 12
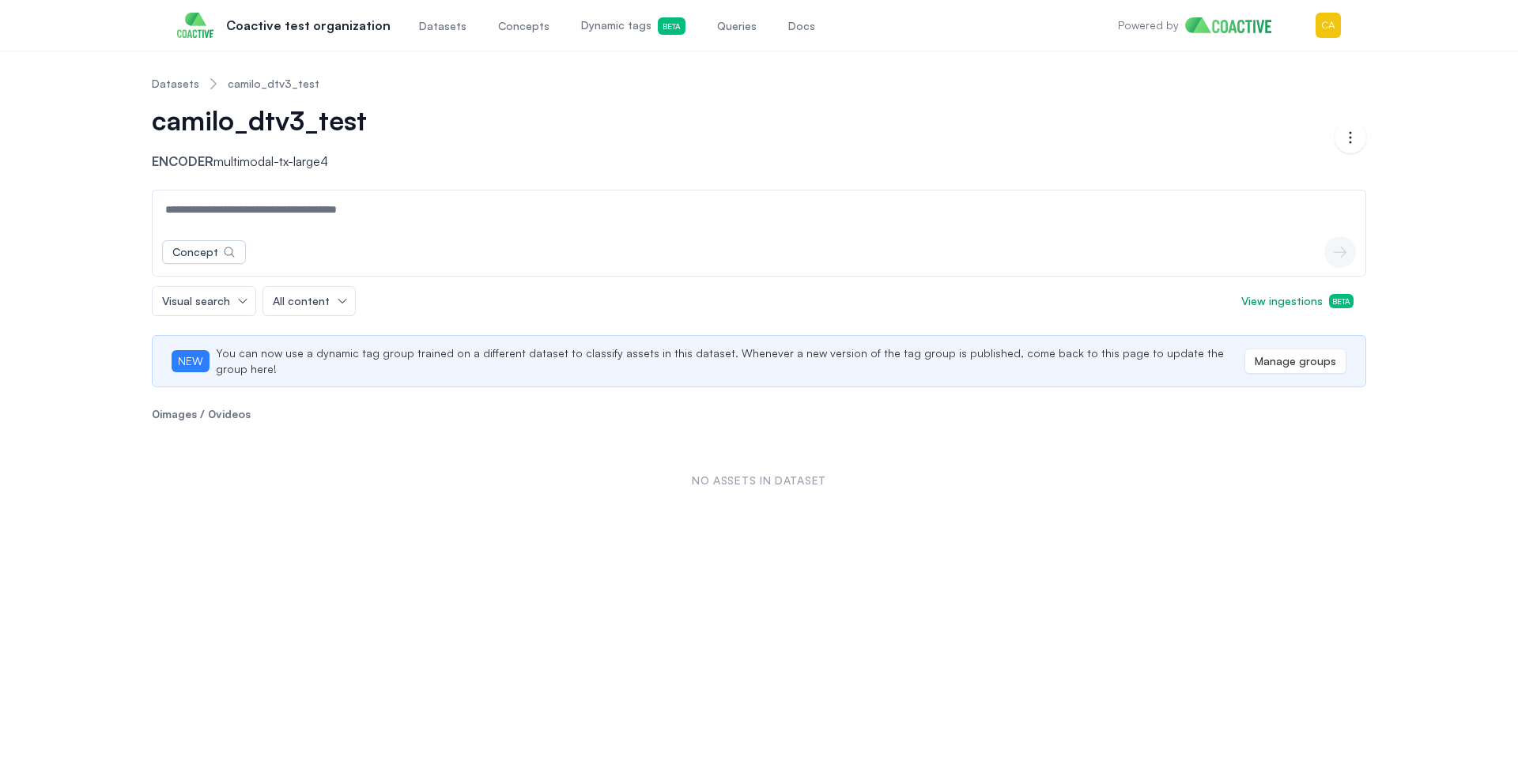
click at [170, 88] on link "Datasets" at bounding box center [175, 84] width 47 height 16
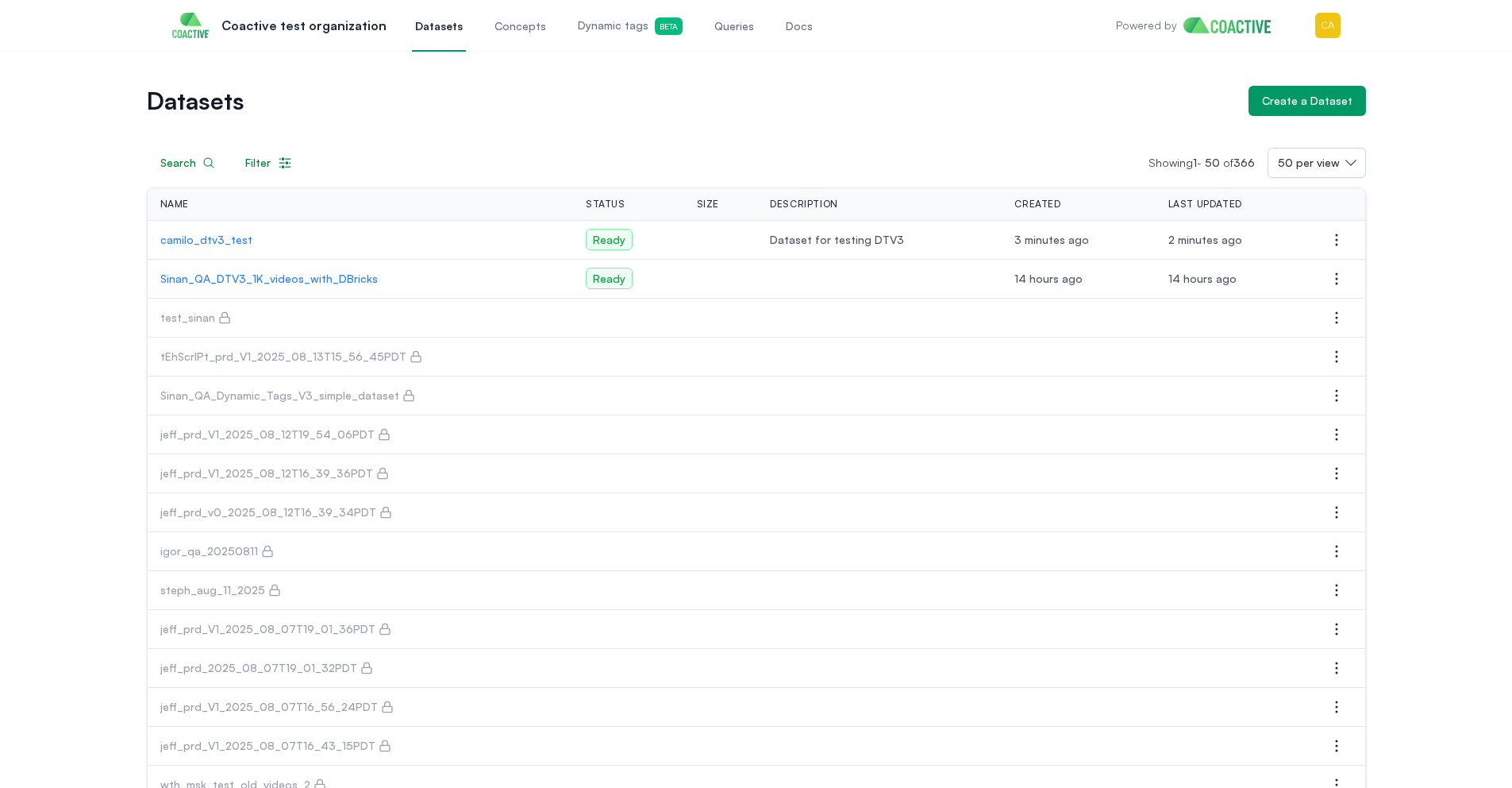
click at [749, 106] on h1 "Datasets" at bounding box center [691, 101] width 1089 height 23
click at [596, 33] on span "Dynamic tags Beta" at bounding box center [630, 26] width 105 height 17
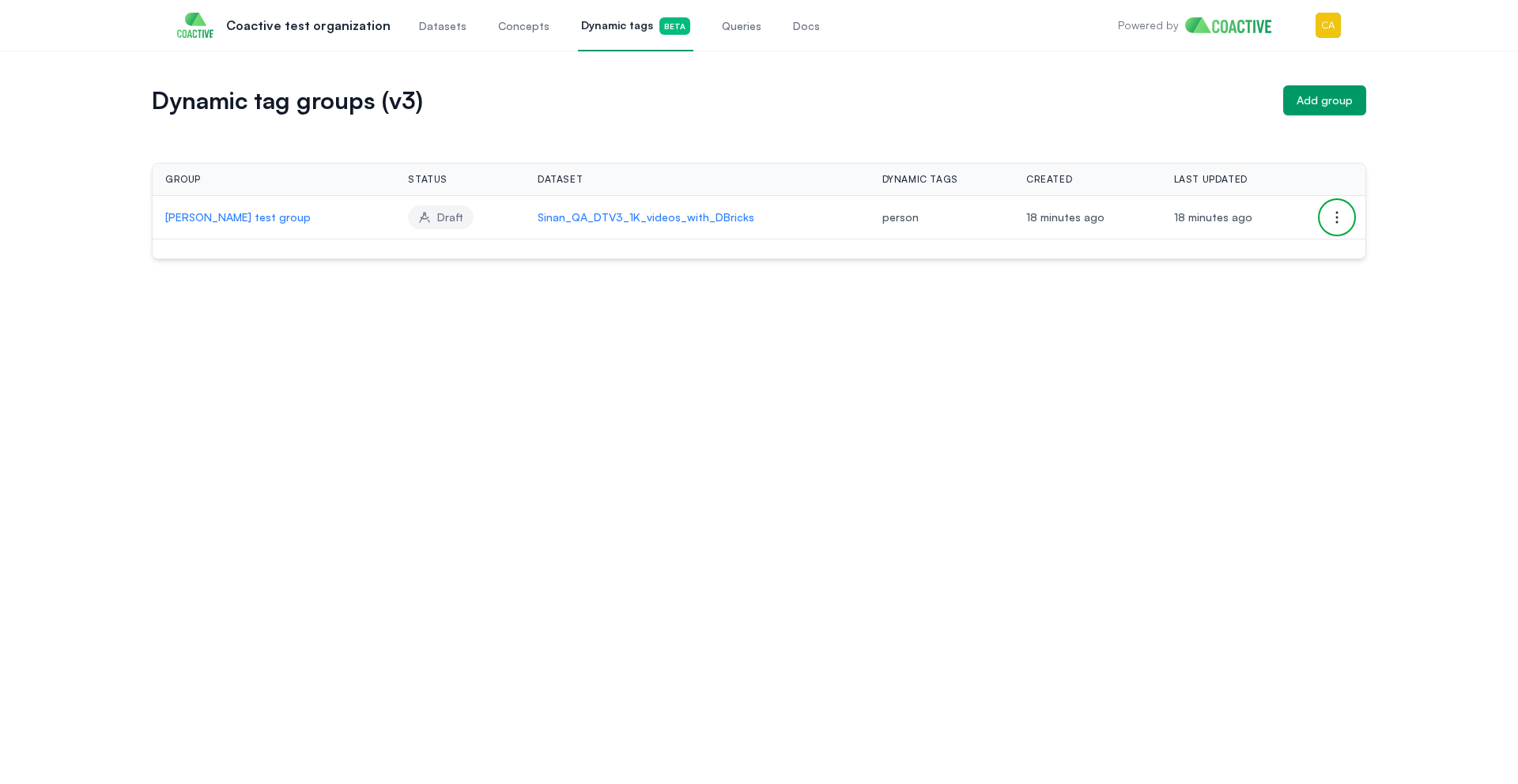
click at [1341, 211] on icon "button" at bounding box center [1336, 217] width 19 height 19
click at [1225, 244] on span "Delete group" at bounding box center [1216, 248] width 69 height 13
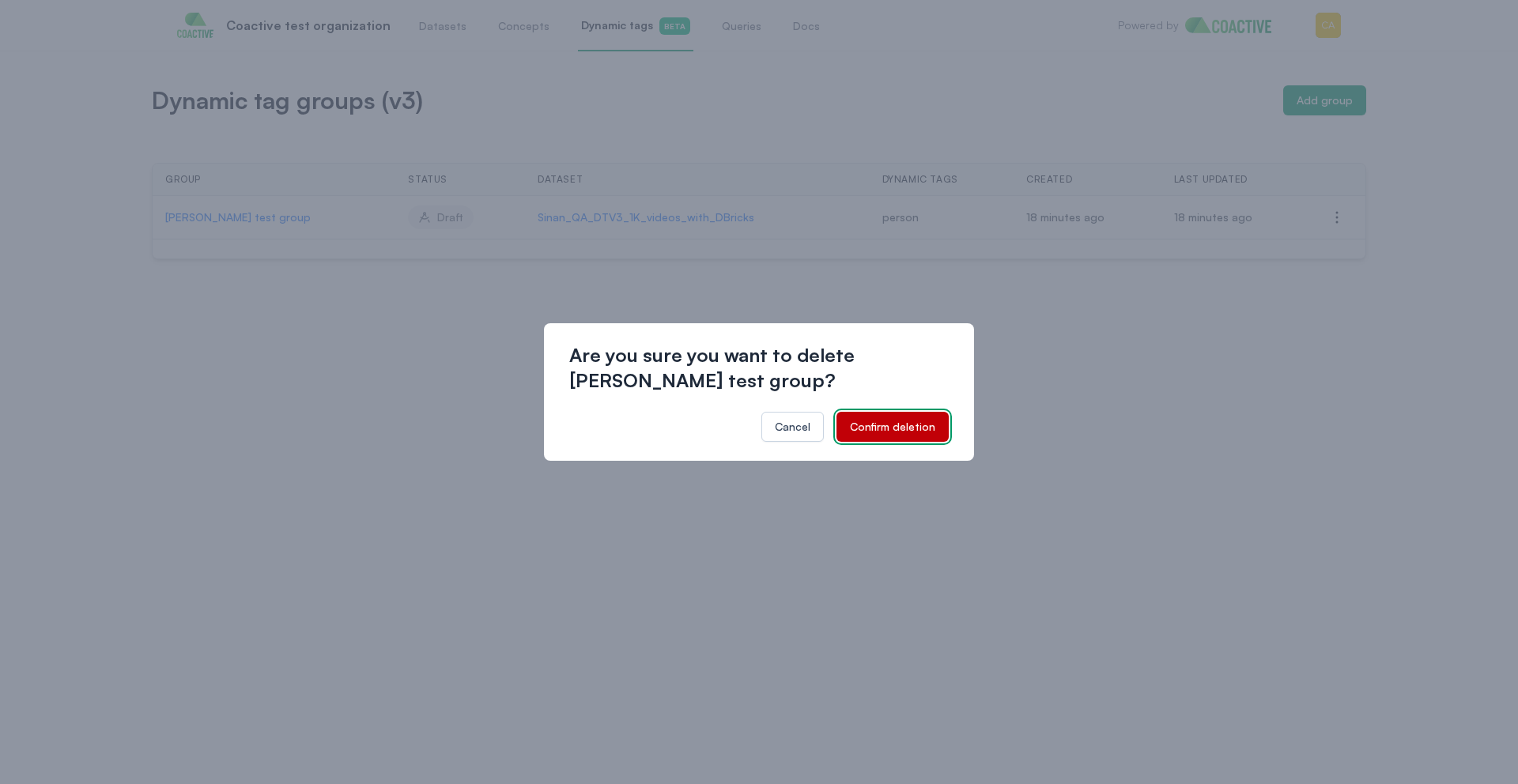
click at [898, 412] on button "Confirm deletion" at bounding box center [892, 426] width 112 height 30
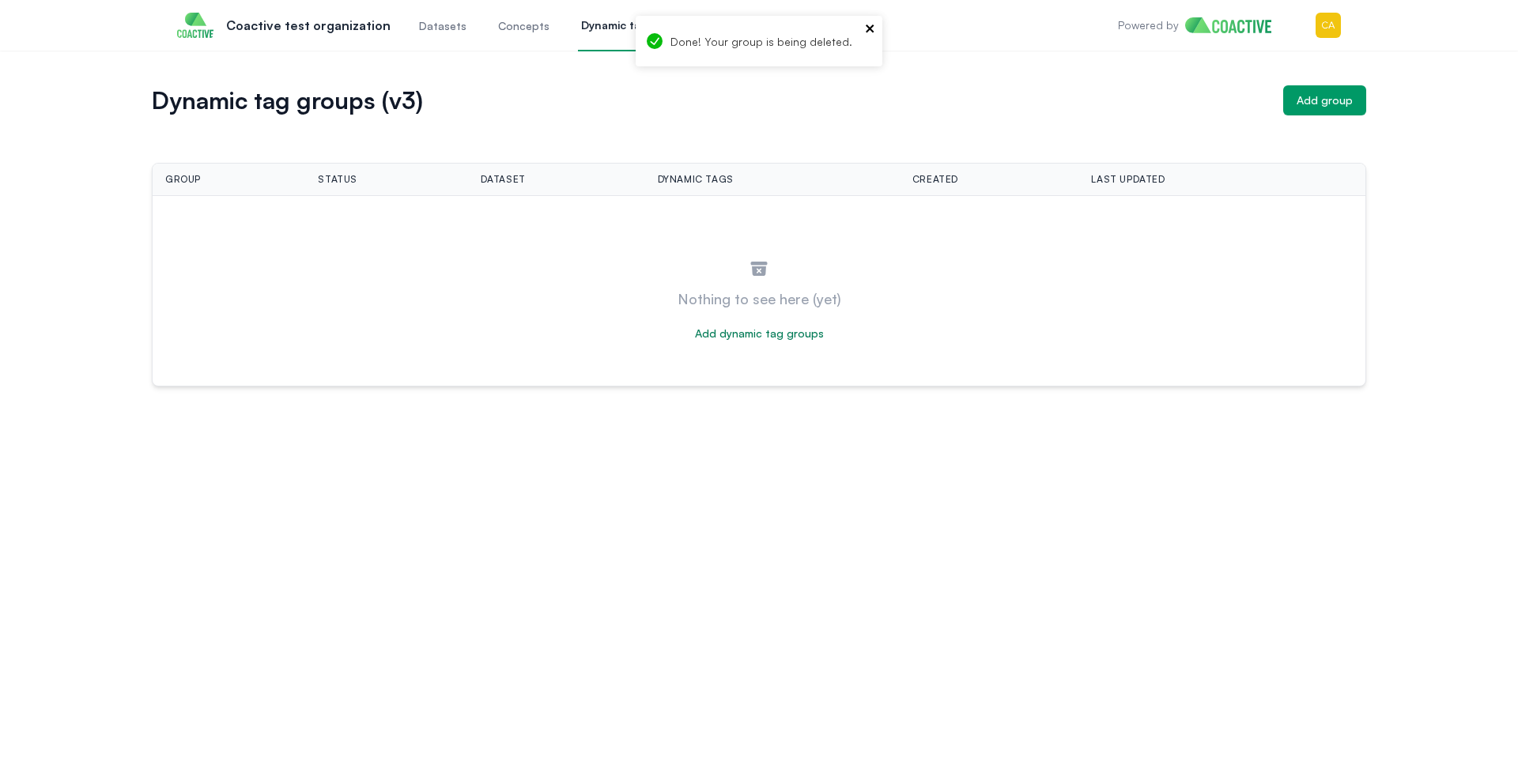
click at [869, 24] on icon "close" at bounding box center [870, 28] width 11 height 12
click at [1303, 108] on button "Add group" at bounding box center [1324, 101] width 83 height 30
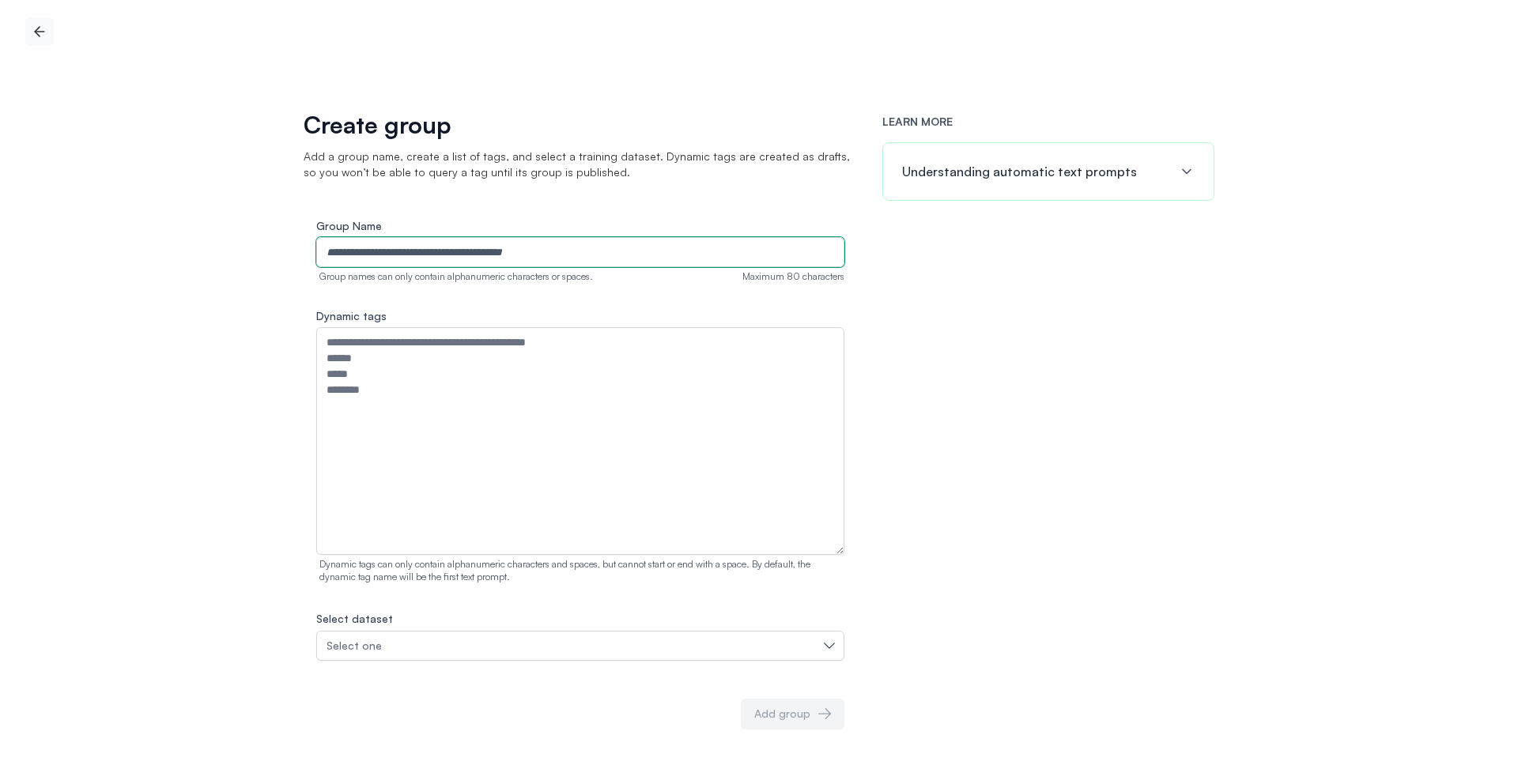
click at [603, 254] on input "Group Name" at bounding box center [580, 252] width 528 height 30
type input "**********"
click at [1203, 465] on div "LEARN MORE Understanding automatic text prompts" at bounding box center [1048, 440] width 332 height 652
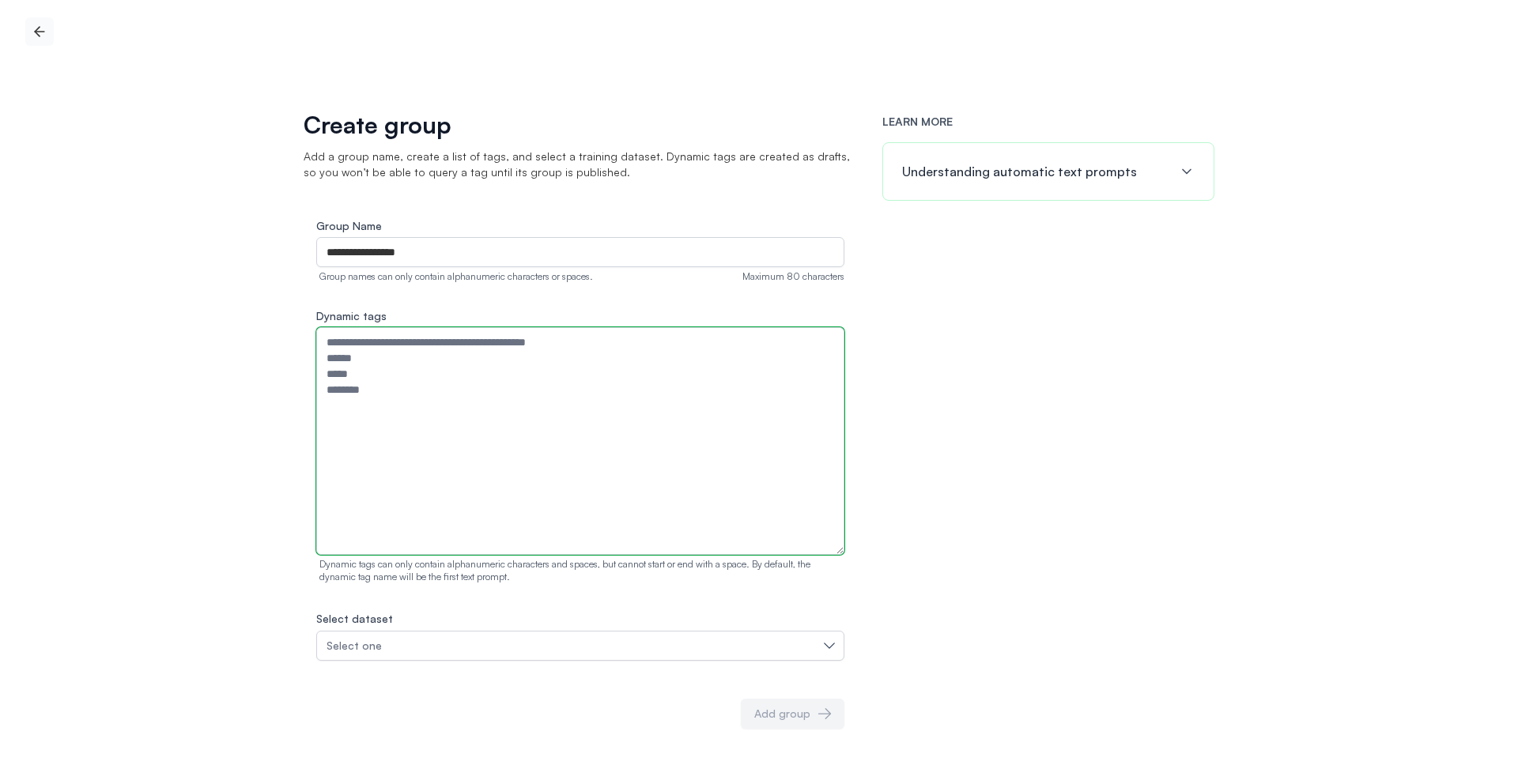
click at [611, 353] on textarea "Dynamic tags" at bounding box center [580, 441] width 528 height 228
type textarea "*"
type textarea "**********"
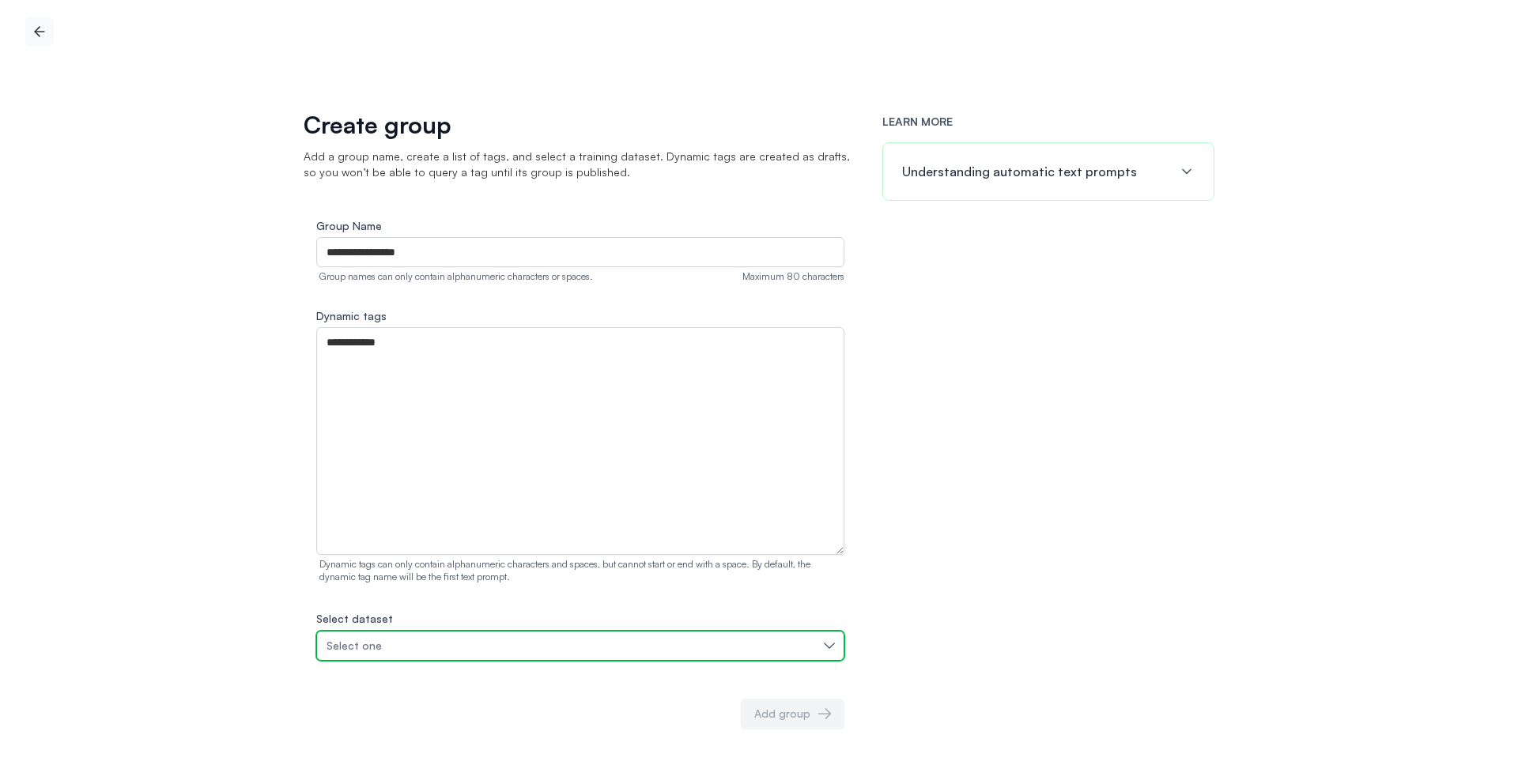
click at [807, 644] on div "Select one" at bounding box center [573, 645] width 492 height 16
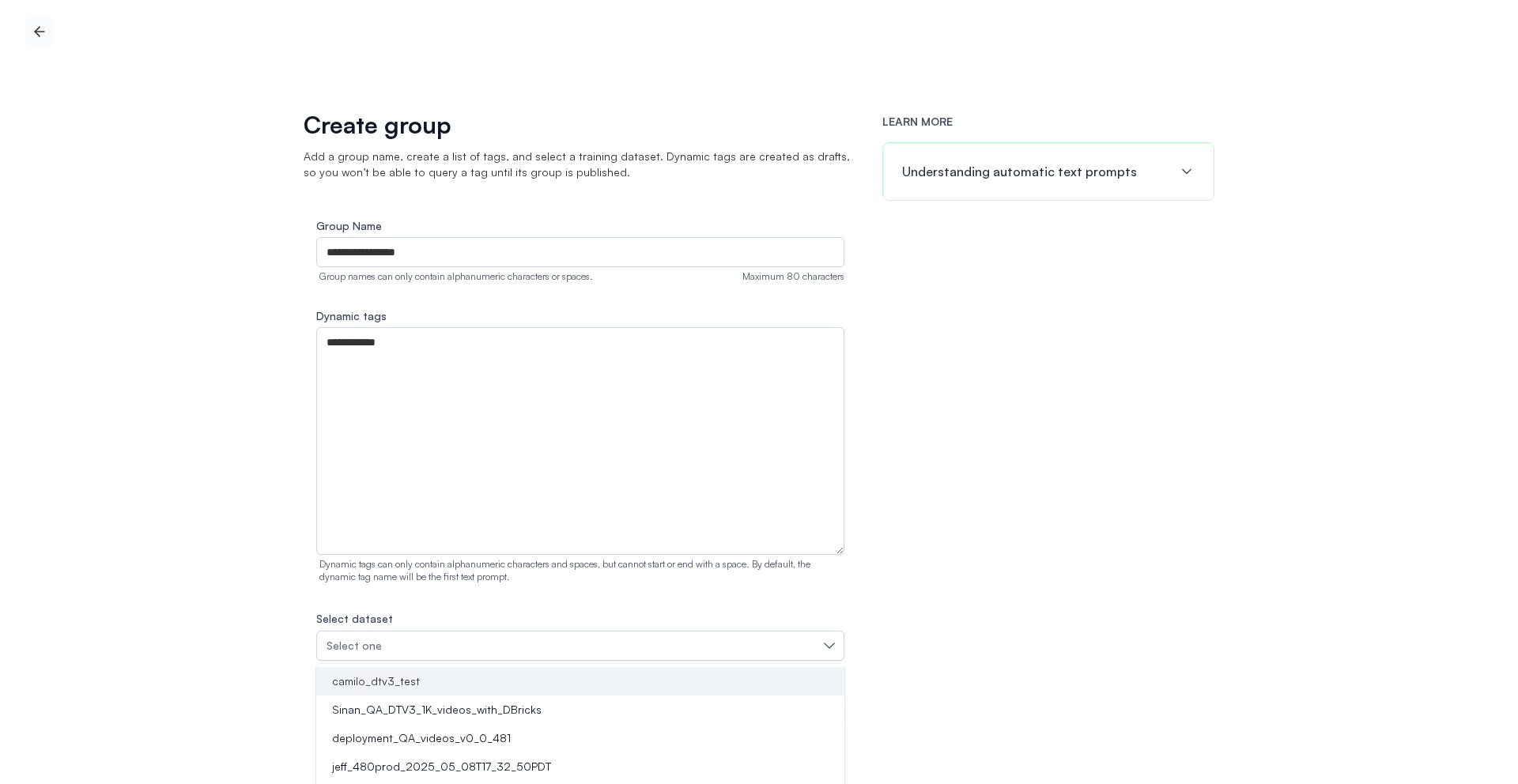
click at [441, 679] on div "camilo_dtv3_test" at bounding box center [571, 680] width 490 height 16
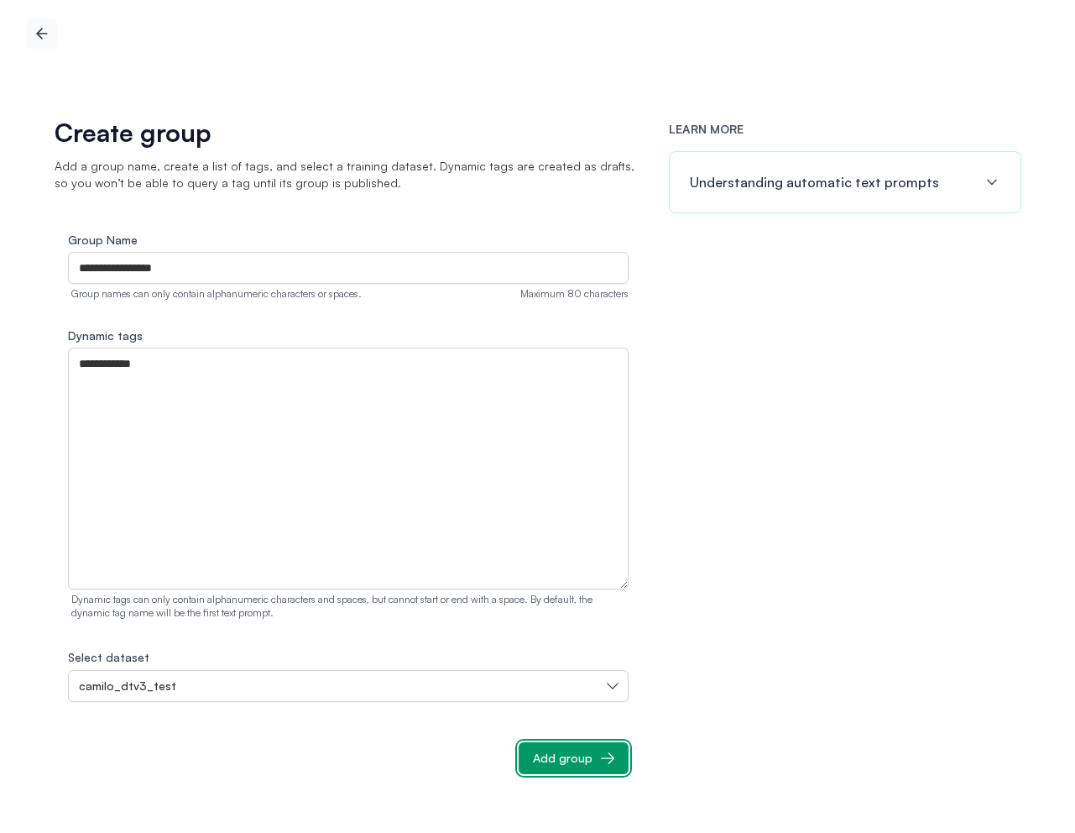
click at [609, 755] on icon "button" at bounding box center [607, 758] width 17 height 17
